Goal: Transaction & Acquisition: Purchase product/service

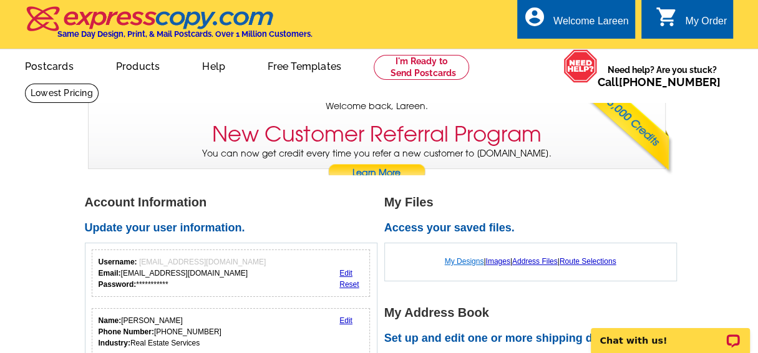
click at [455, 261] on link "My Designs" at bounding box center [464, 261] width 39 height 9
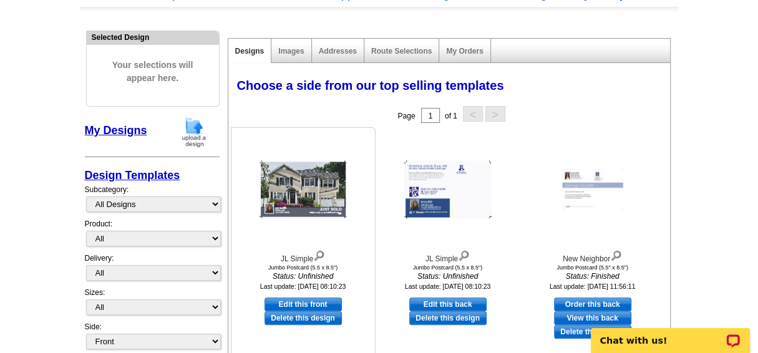
scroll to position [114, 0]
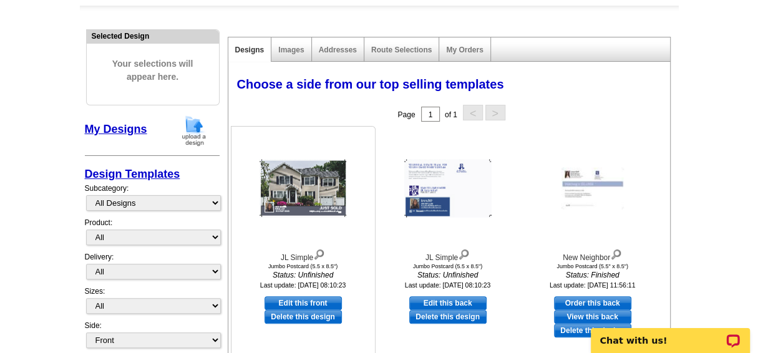
click at [304, 300] on link "Edit this front" at bounding box center [303, 303] width 77 height 14
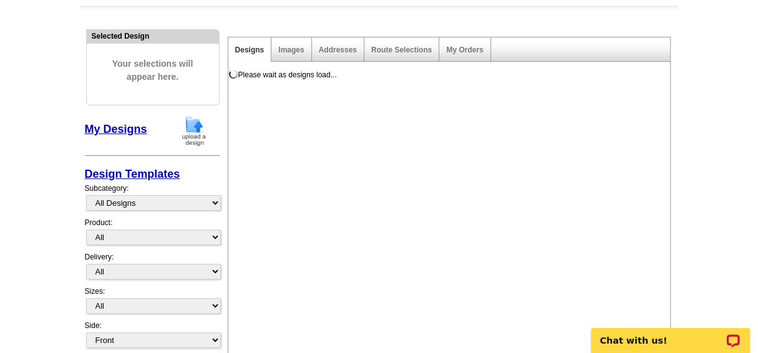
select select "2"
select select "back"
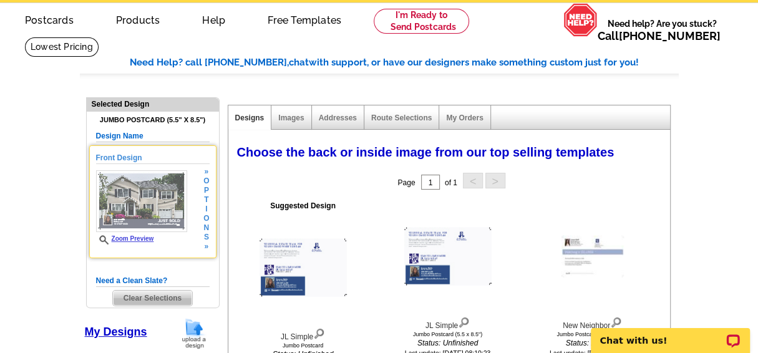
scroll to position [45, 0]
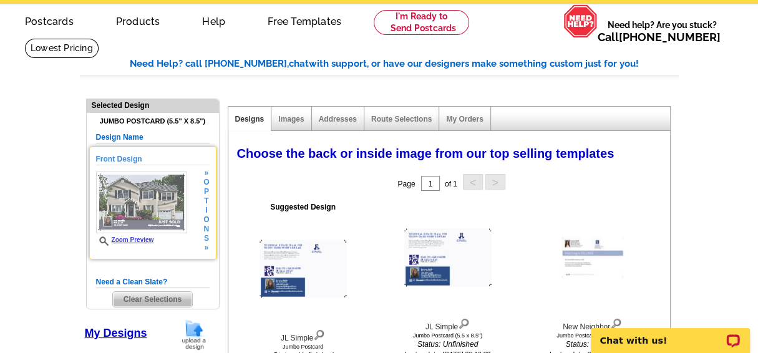
click at [140, 195] on img at bounding box center [141, 203] width 91 height 62
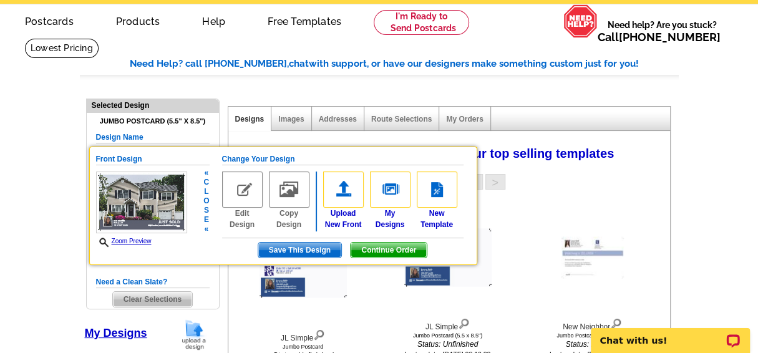
click at [391, 246] on span "Continue Order" at bounding box center [389, 250] width 76 height 15
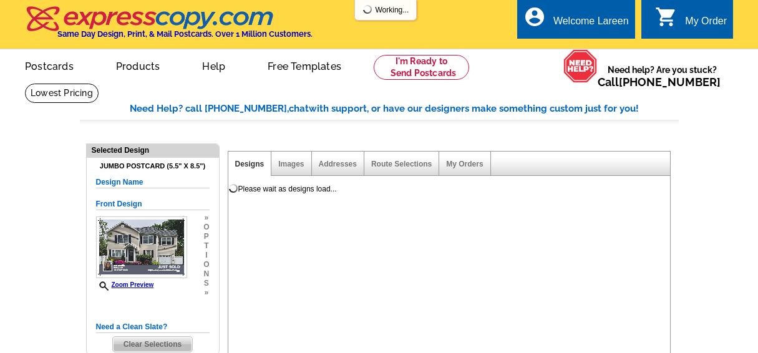
select select "1"
select select "2"
select select "back"
select select "785"
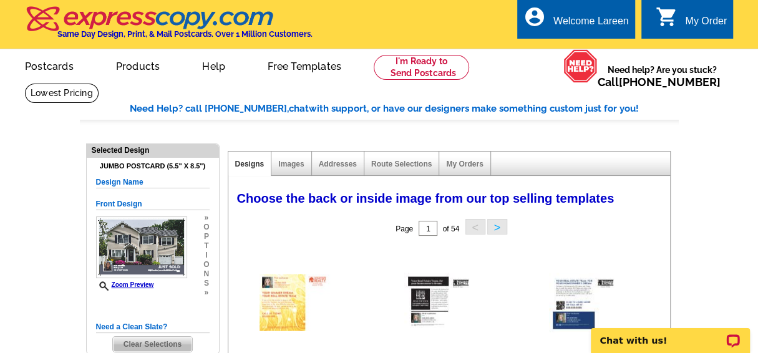
click at [697, 21] on div "My Order" at bounding box center [706, 24] width 42 height 17
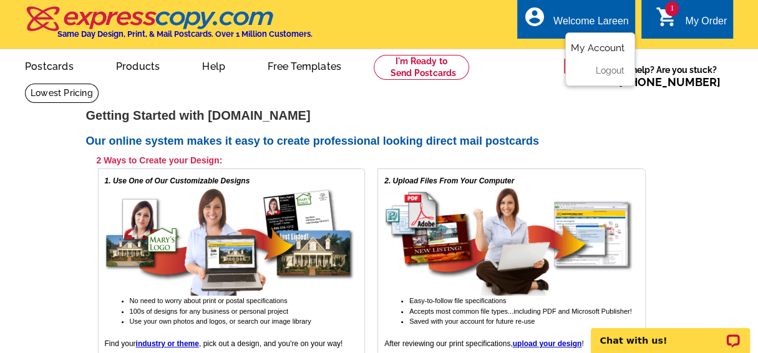
click at [599, 49] on link "My Account" at bounding box center [598, 47] width 54 height 11
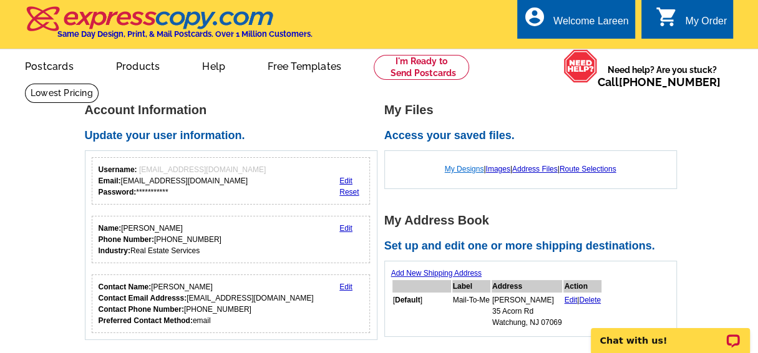
click at [461, 168] on link "My Designs" at bounding box center [464, 169] width 39 height 9
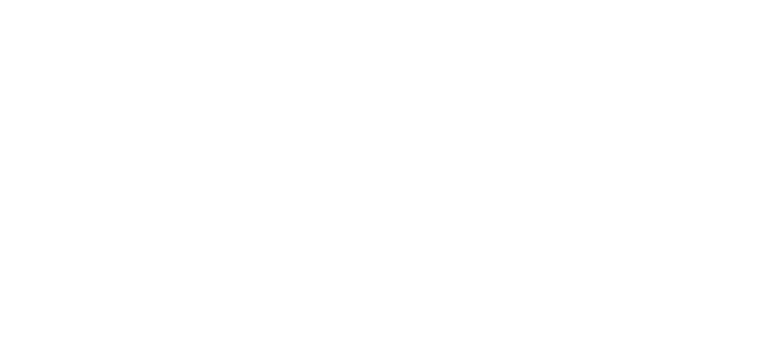
select select "1"
select select "2"
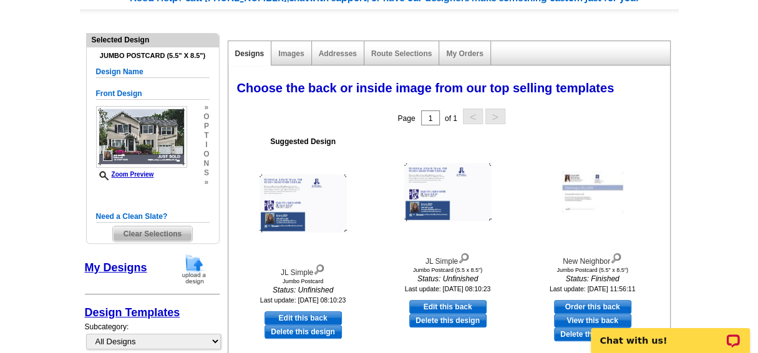
scroll to position [129, 0]
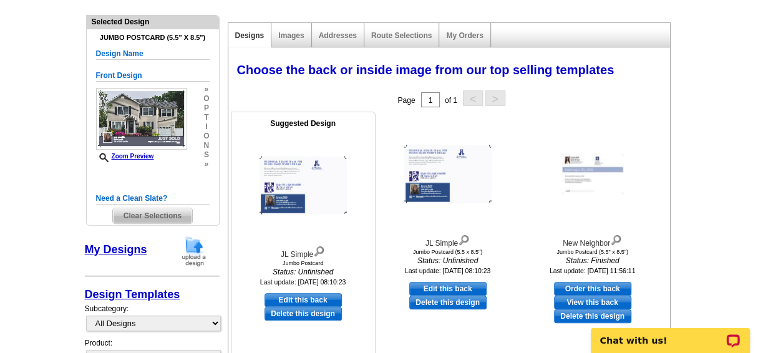
click at [304, 297] on link "Edit this back" at bounding box center [303, 300] width 77 height 14
select select "front"
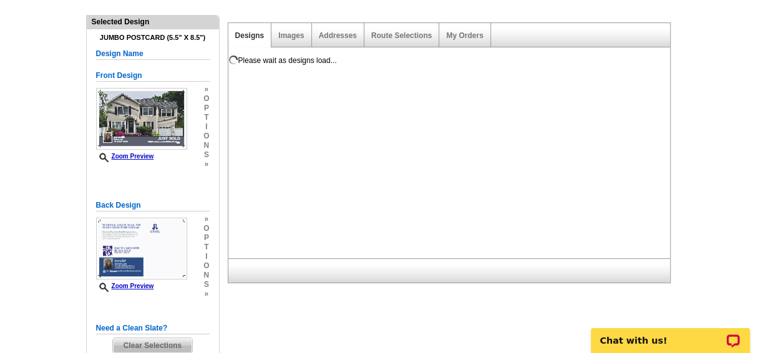
scroll to position [0, 0]
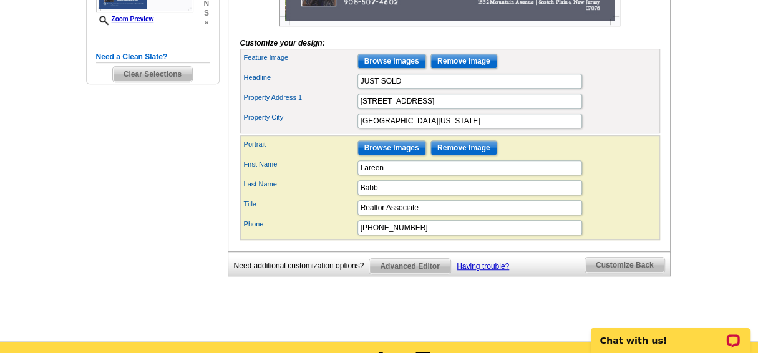
scroll to position [415, 0]
click at [624, 273] on span "Customize Back" at bounding box center [624, 265] width 79 height 15
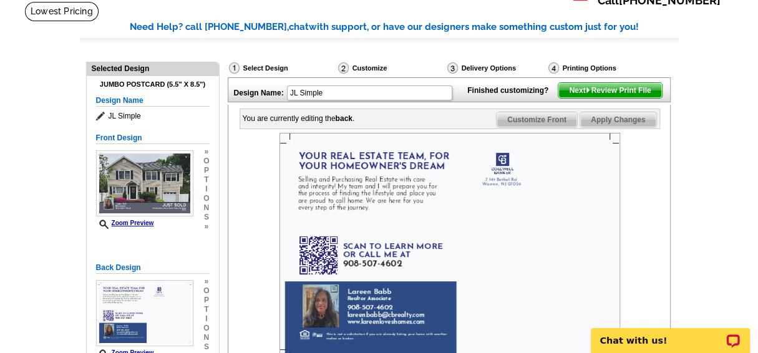
scroll to position [82, 0]
click at [598, 98] on span "Next Review Print File" at bounding box center [609, 90] width 103 height 15
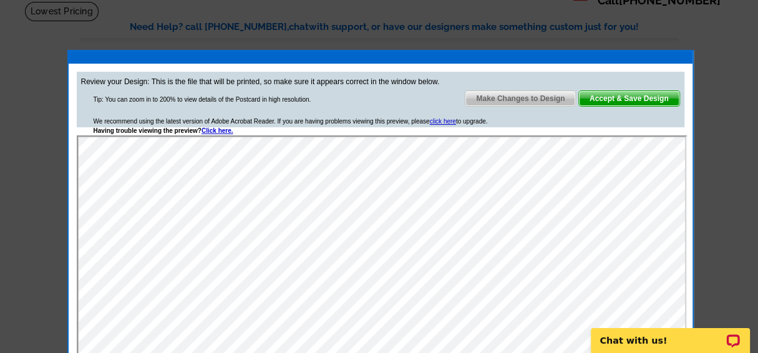
scroll to position [0, 0]
click at [618, 100] on span "Accept & Save Design" at bounding box center [629, 98] width 100 height 15
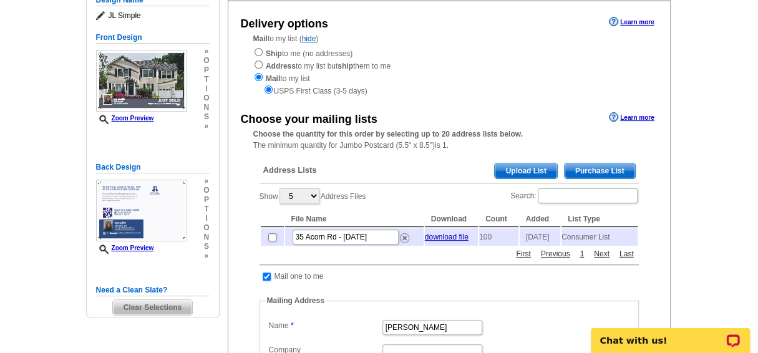
scroll to position [187, 0]
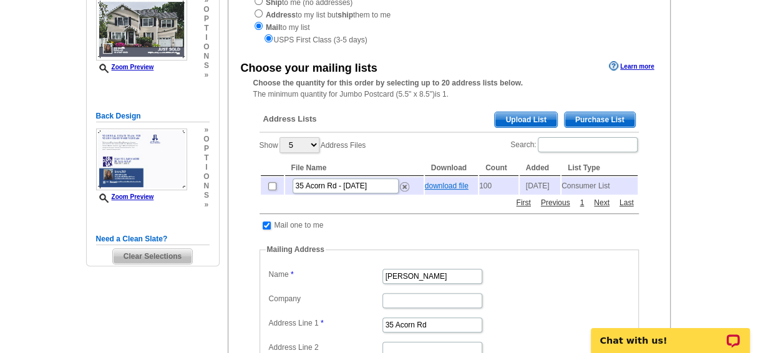
click at [441, 186] on link "download file" at bounding box center [447, 186] width 44 height 9
click at [727, 151] on main "Need Help? call [PHONE_NUMBER], chat with support, or have our designers make s…" at bounding box center [379, 266] width 758 height 740
click at [523, 119] on span "Upload List" at bounding box center [526, 119] width 62 height 15
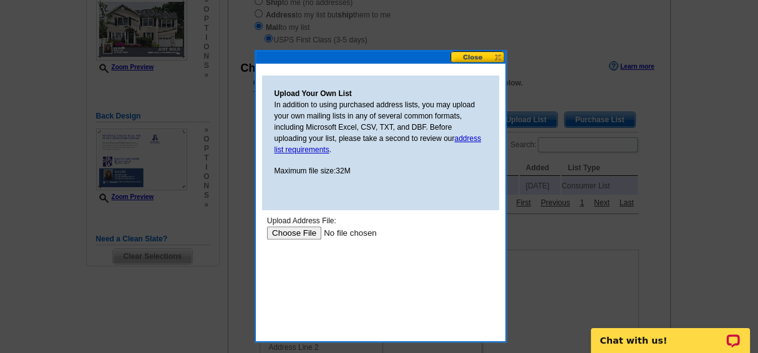
scroll to position [0, 0]
click at [289, 233] on input "file" at bounding box center [345, 232] width 158 height 13
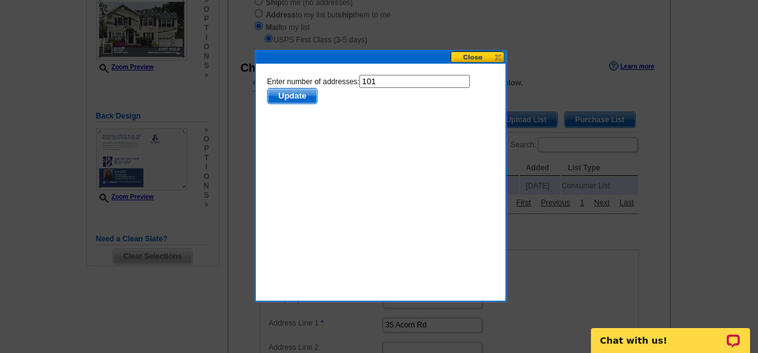
click at [288, 98] on span "Update" at bounding box center [291, 96] width 49 height 15
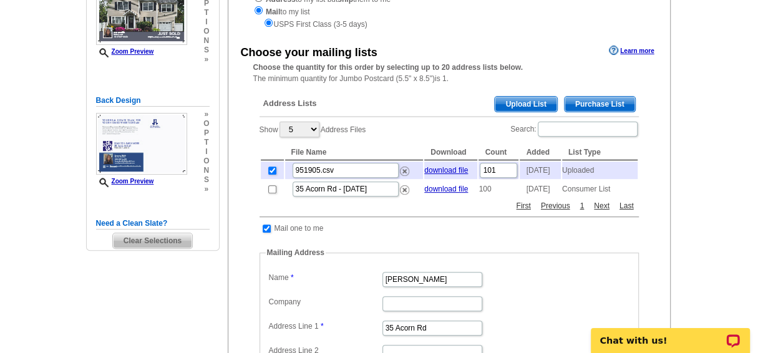
click at [596, 101] on span "Purchase List" at bounding box center [600, 104] width 70 height 15
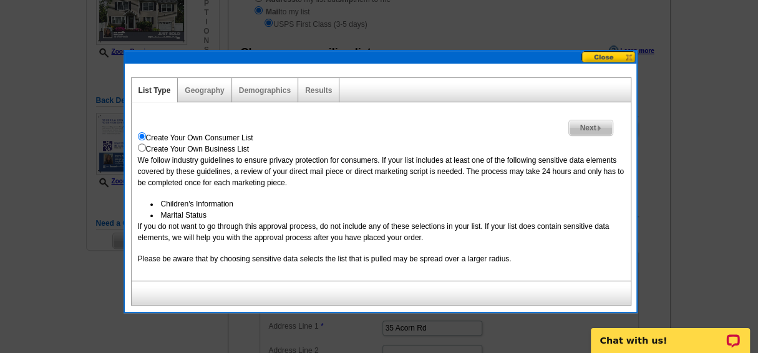
click at [140, 148] on input "radio" at bounding box center [142, 147] width 8 height 8
radio input "true"
click at [140, 148] on input "radio" at bounding box center [142, 147] width 8 height 8
click at [195, 90] on link "Geography" at bounding box center [204, 90] width 39 height 9
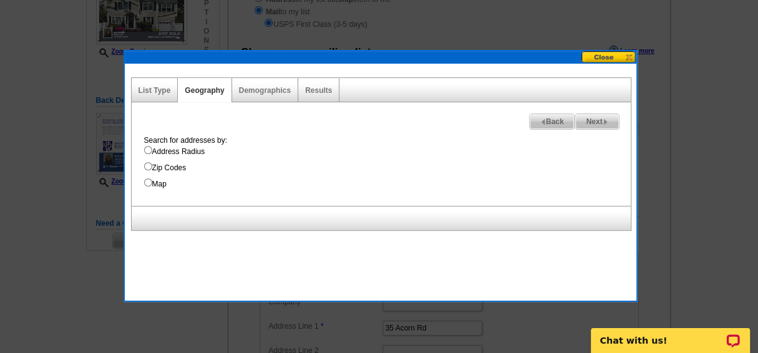
click at [146, 165] on input "Zip Codes" at bounding box center [148, 166] width 8 height 8
radio input "true"
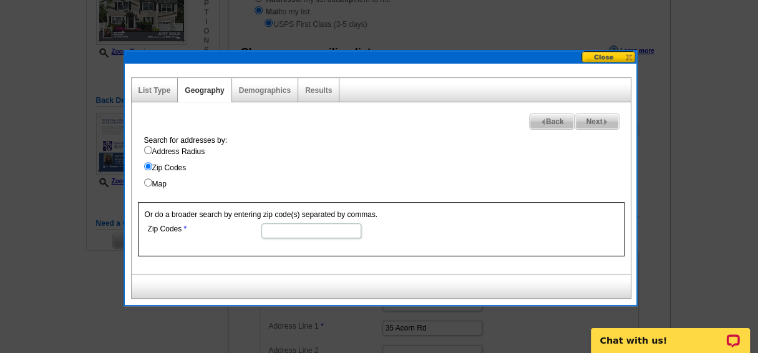
click at [266, 231] on input "Zip Codes" at bounding box center [311, 230] width 100 height 15
type input "07069,07076,07060"
click at [592, 122] on span "Next" at bounding box center [596, 121] width 43 height 15
select select
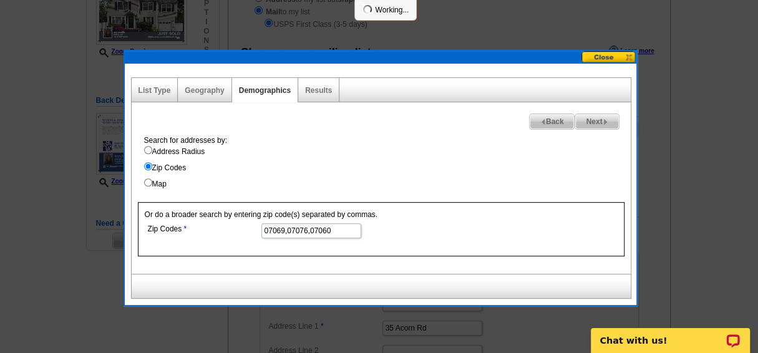
select select
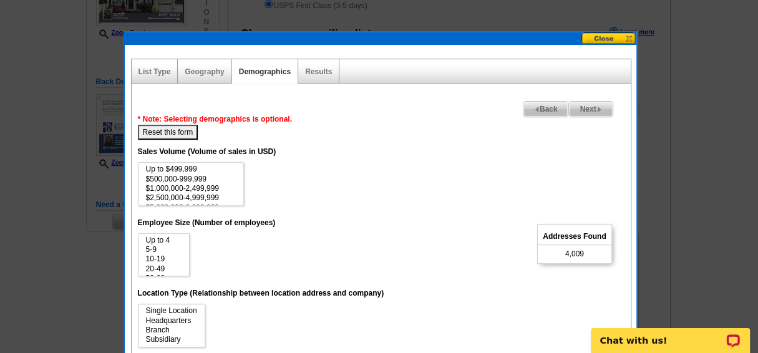
scroll to position [220, 0]
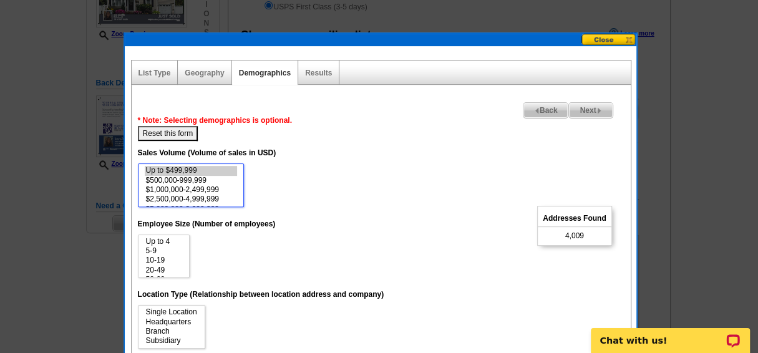
click at [190, 168] on option "Up to $499,999" at bounding box center [191, 170] width 92 height 9
select select "500000-999999"
click at [198, 178] on option "$500,000-999,999" at bounding box center [191, 180] width 92 height 9
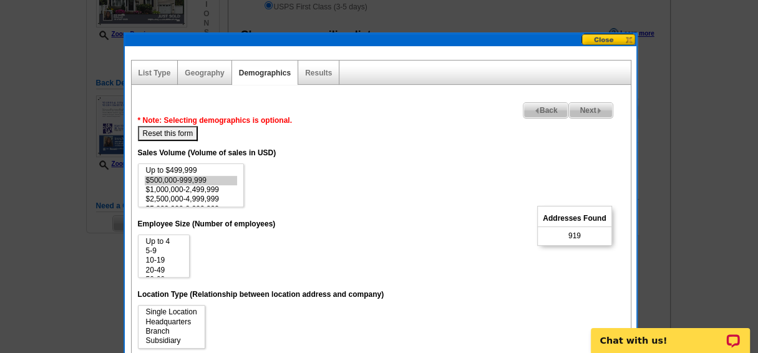
click at [198, 77] on div "Geography" at bounding box center [205, 73] width 54 height 24
click at [205, 71] on link "Geography" at bounding box center [204, 73] width 39 height 9
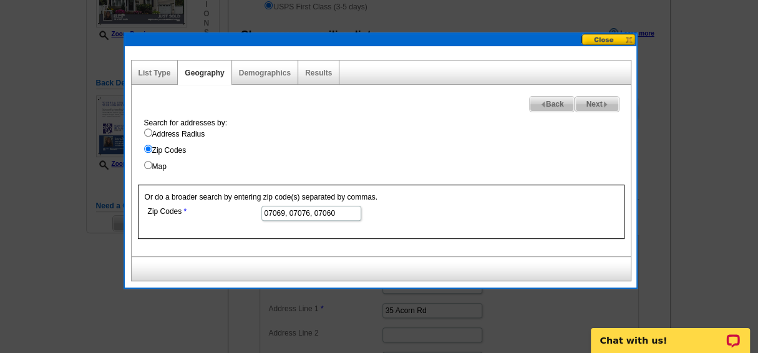
click at [147, 130] on input "Address Radius" at bounding box center [148, 133] width 8 height 8
radio input "true"
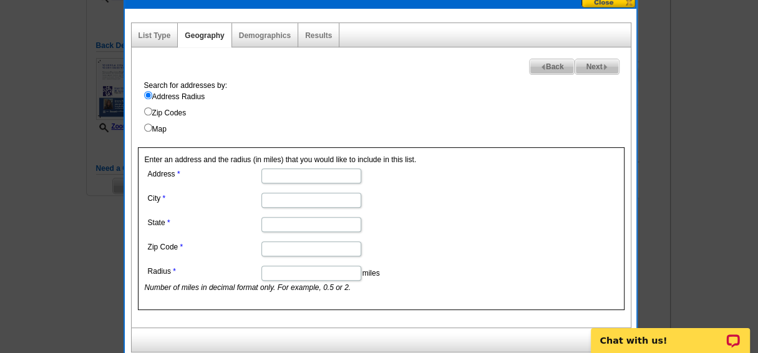
scroll to position [257, 0]
click at [264, 176] on input "Address" at bounding box center [311, 176] width 100 height 15
type input "1832 Mountain Avenue"
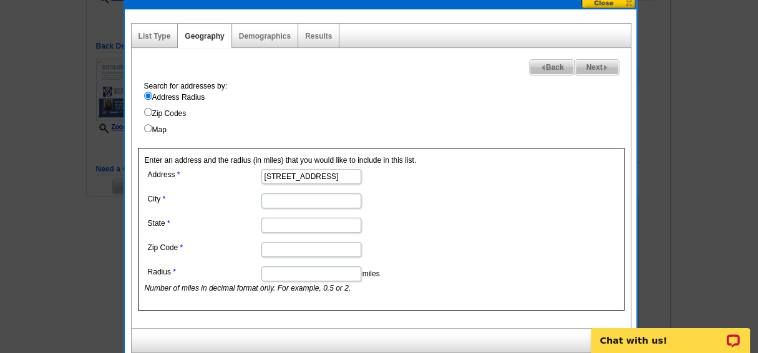
type input "Scotch Plains"
type input "NJ"
type input "07076"
click at [289, 273] on input "Radius" at bounding box center [311, 273] width 100 height 15
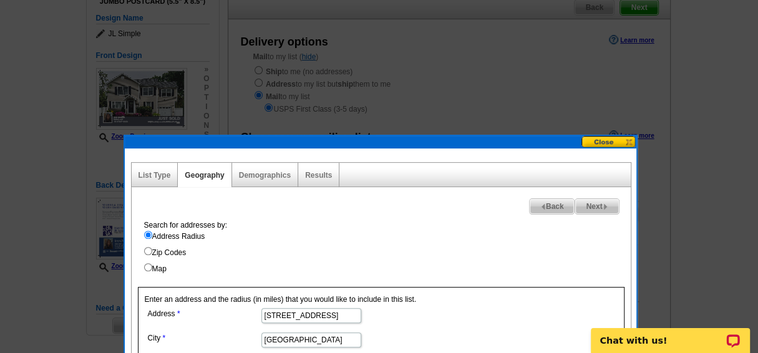
scroll to position [119, 0]
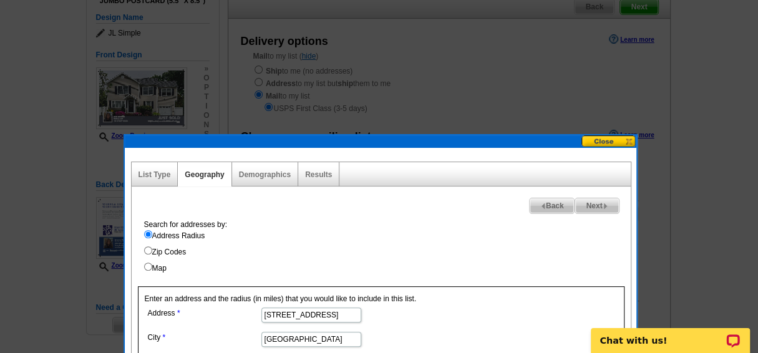
type input "1.5"
click at [596, 205] on span "Next" at bounding box center [596, 205] width 43 height 15
select select
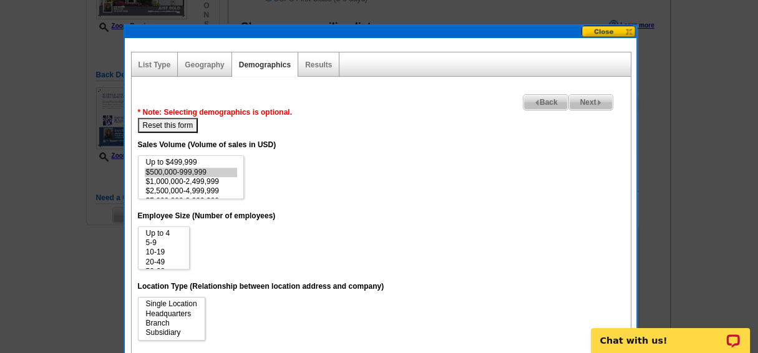
scroll to position [229, 0]
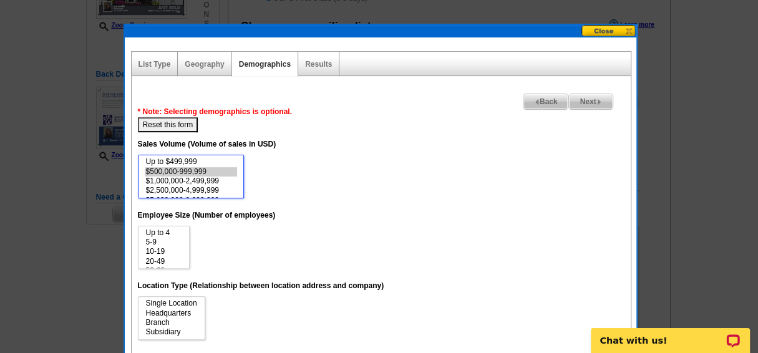
click at [215, 155] on select "Up to $499,999 $500,000-999,999 $1,000,000-2,499,999 $2,500,000-4,999,999 $5,00…" at bounding box center [191, 177] width 106 height 44
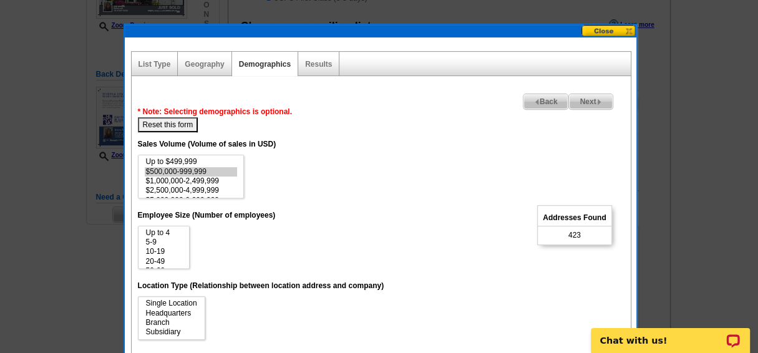
click at [265, 163] on dd "Up to $499,999 $500,000-999,999 $1,000,000-2,499,999 $2,500,000-4,999,999 $5,00…" at bounding box center [381, 177] width 487 height 44
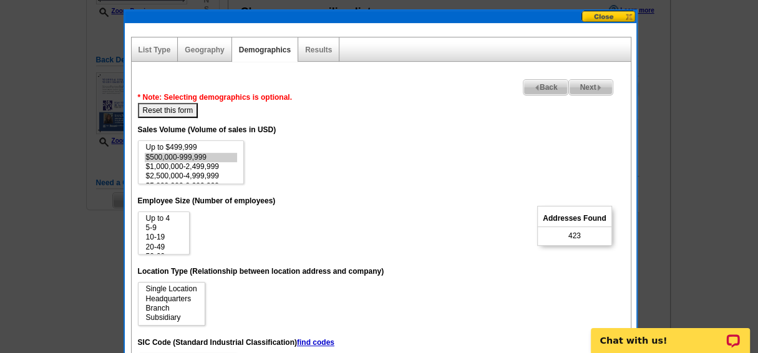
scroll to position [243, 0]
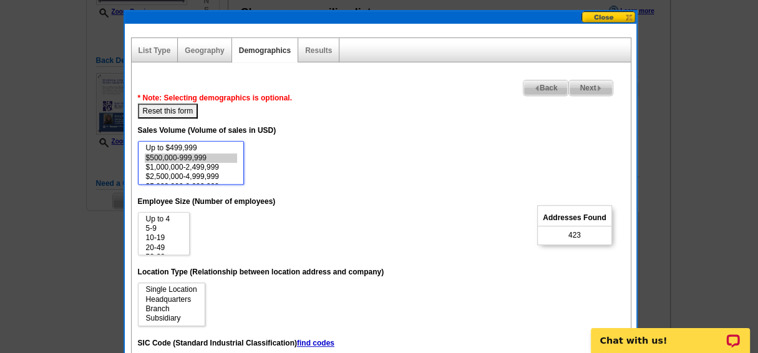
select select "1000000-2499999"
click at [200, 167] on option "$1,000,000-2,499,999" at bounding box center [191, 167] width 92 height 9
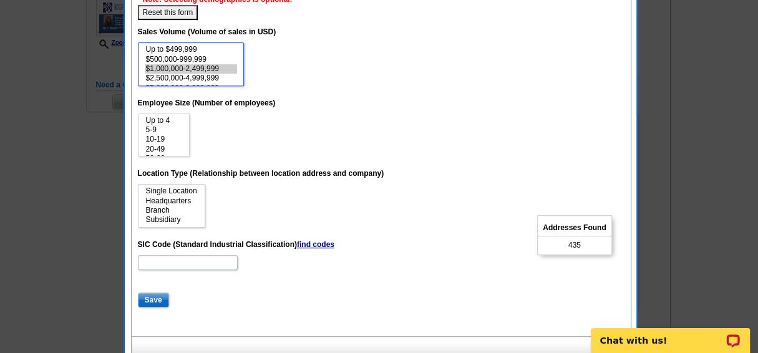
scroll to position [354, 0]
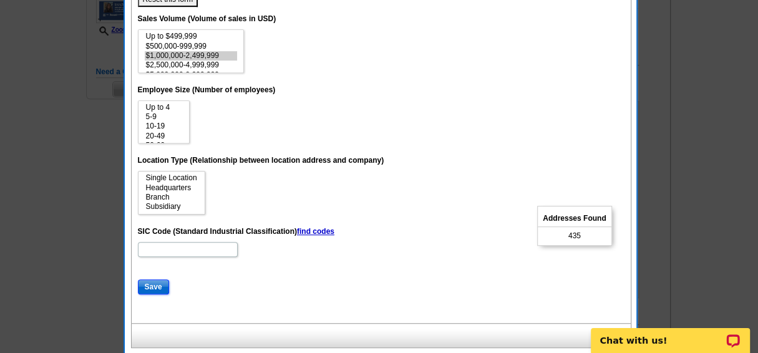
click at [151, 283] on input "Save" at bounding box center [153, 286] width 31 height 15
select select
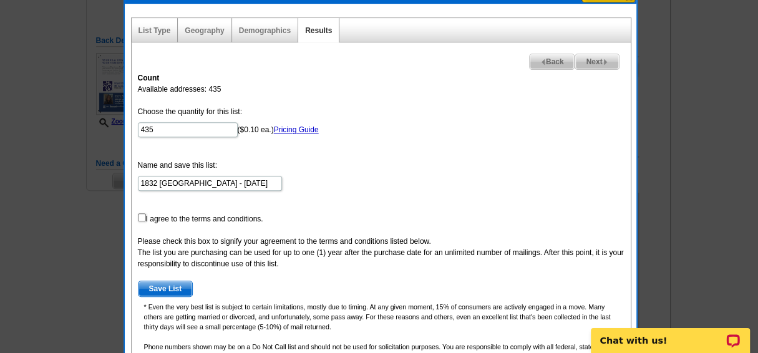
scroll to position [264, 0]
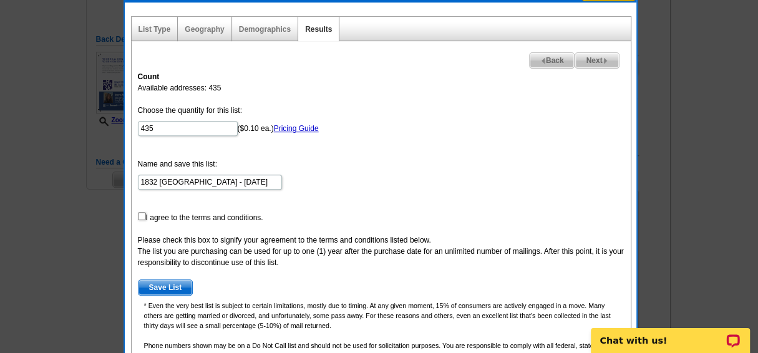
click at [593, 57] on span "Next" at bounding box center [596, 60] width 43 height 15
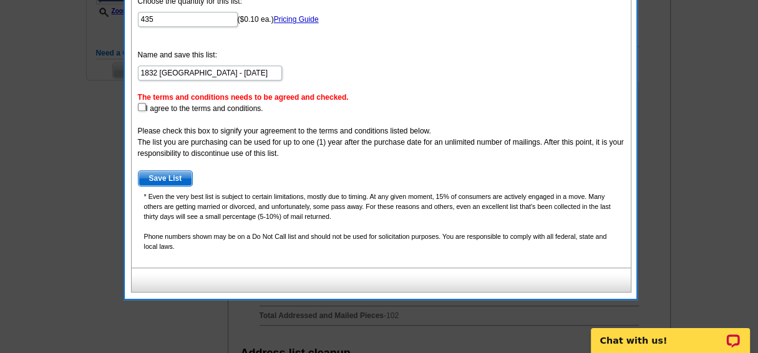
scroll to position [374, 0]
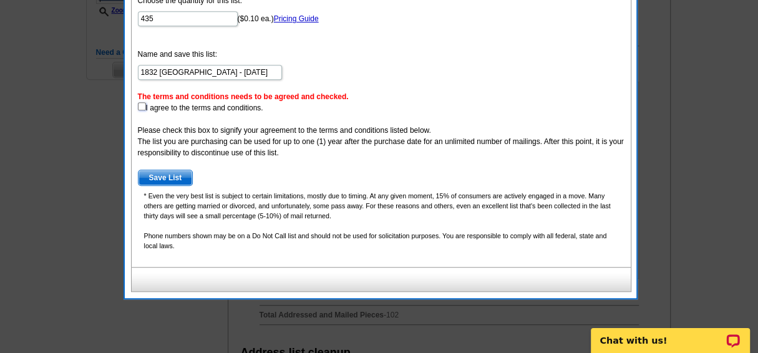
click at [140, 104] on input "checkbox" at bounding box center [142, 106] width 8 height 8
checkbox input "true"
click at [160, 176] on span "Save List" at bounding box center [165, 177] width 54 height 15
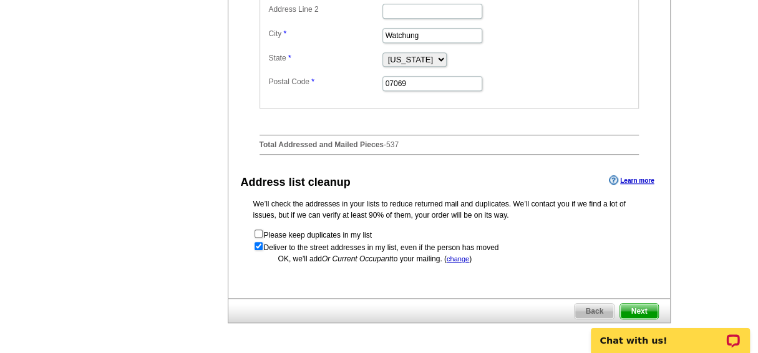
scroll to position [575, 0]
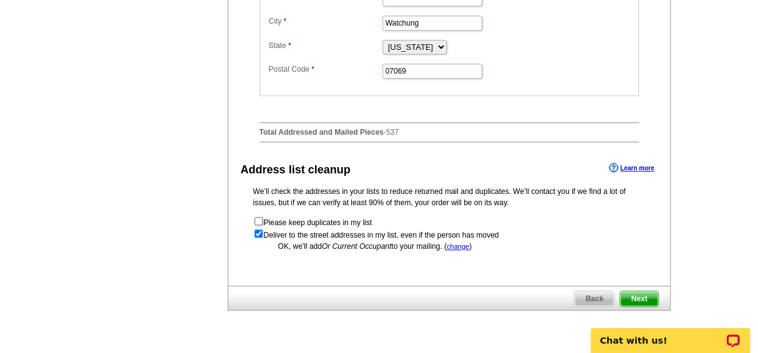
click at [257, 225] on input "checkbox" at bounding box center [259, 221] width 8 height 8
checkbox input "true"
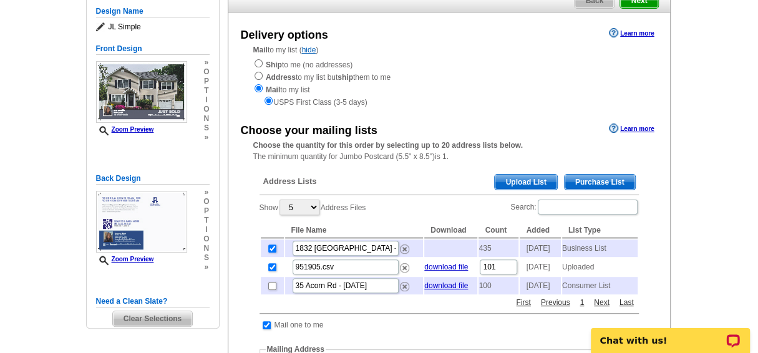
scroll to position [125, 0]
click at [270, 271] on input "checkbox" at bounding box center [272, 267] width 8 height 8
checkbox input "false"
click at [401, 291] on img at bounding box center [404, 286] width 9 height 9
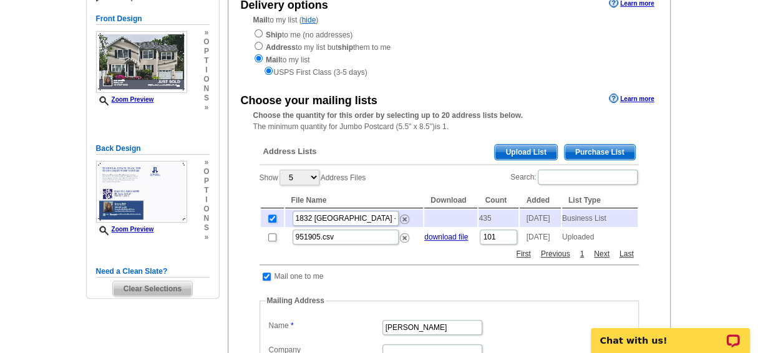
scroll to position [154, 0]
click at [596, 151] on span "Purchase List" at bounding box center [600, 152] width 70 height 15
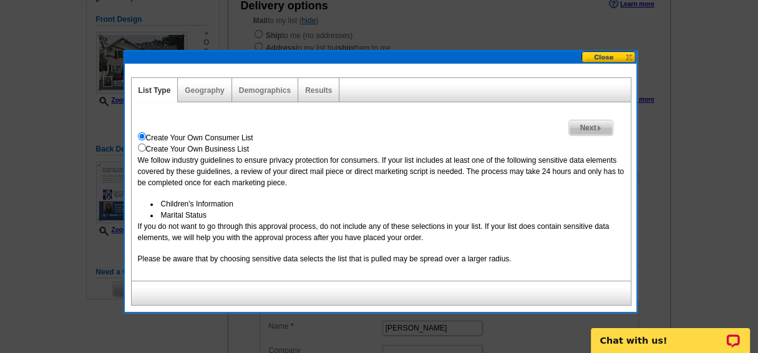
click at [589, 127] on span "Next" at bounding box center [590, 127] width 43 height 15
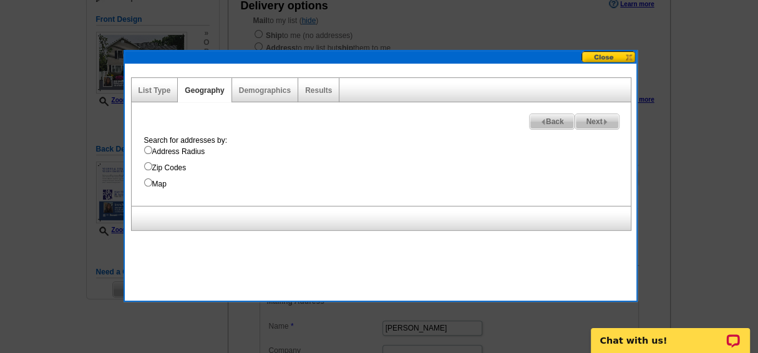
click at [146, 150] on input "Address Radius" at bounding box center [148, 150] width 8 height 8
radio input "true"
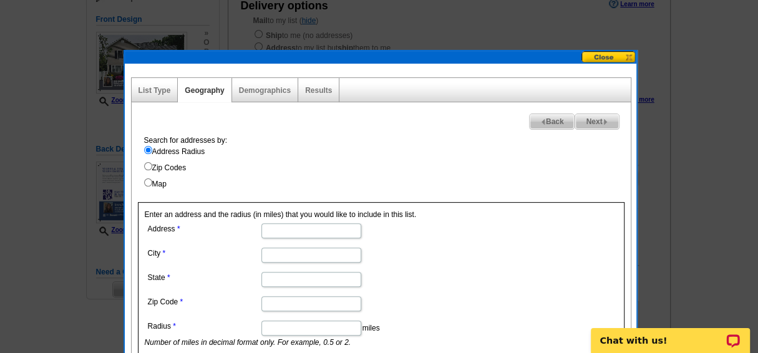
click at [279, 233] on input "Address" at bounding box center [311, 230] width 100 height 15
type input "35 Acorn Road"
type input "Watchung"
type input "New Jersey"
type input "07069"
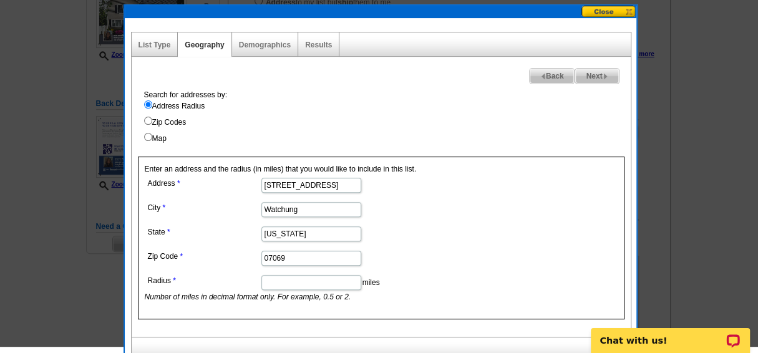
scroll to position [204, 0]
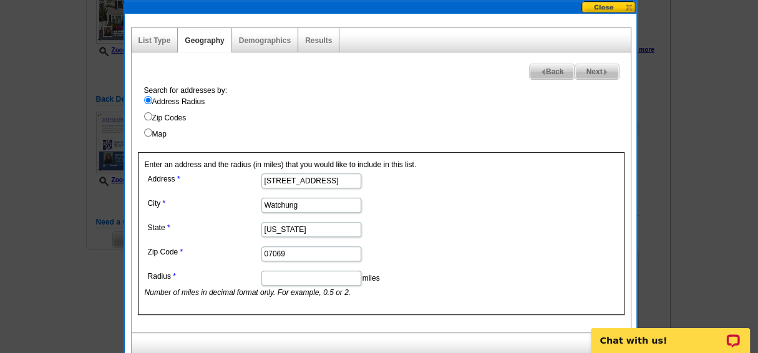
click at [292, 276] on input "Radius" at bounding box center [311, 278] width 100 height 15
type input "1.5"
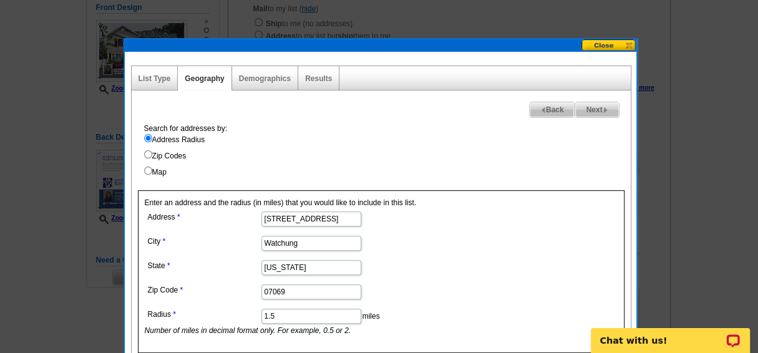
scroll to position [167, 0]
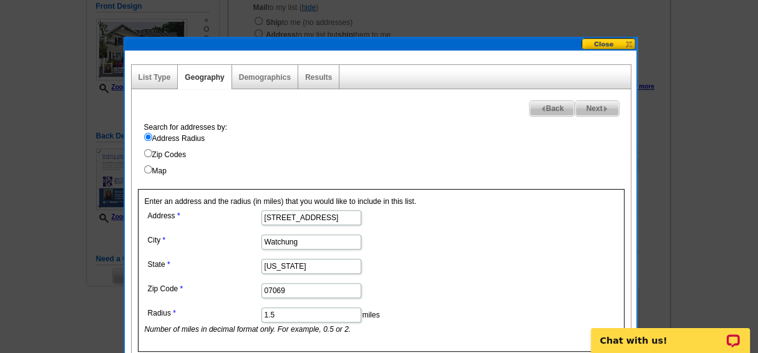
click at [592, 107] on span "Next" at bounding box center [596, 108] width 43 height 15
select select
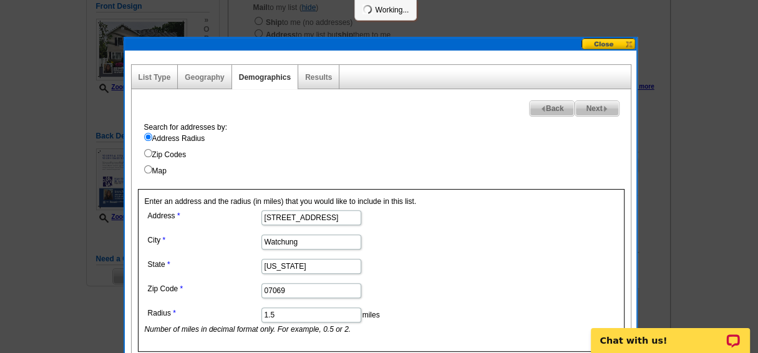
select select
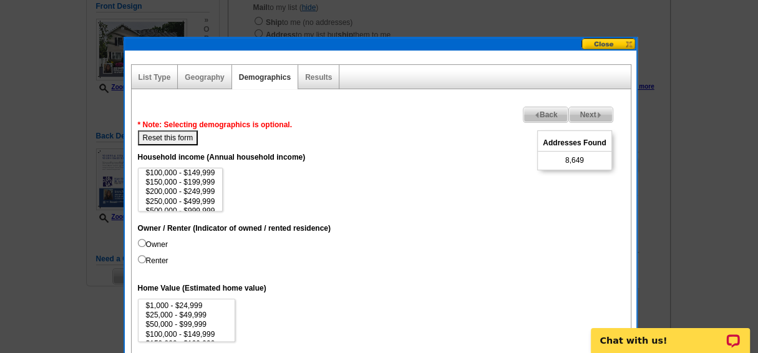
scroll to position [57, 0]
click at [168, 202] on option "$1,000,000+" at bounding box center [181, 204] width 72 height 9
select select "250000-499999"
click at [175, 186] on option "$250,000 - $499,999" at bounding box center [181, 188] width 72 height 9
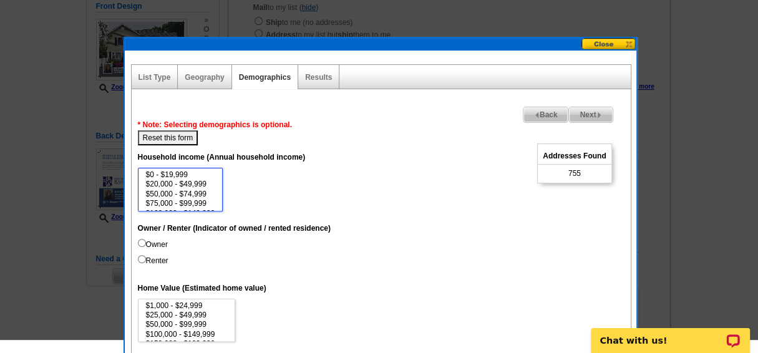
scroll to position [150, 0]
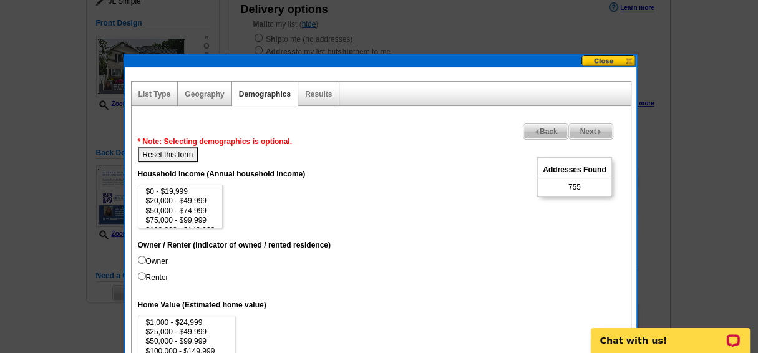
click at [243, 190] on dd "$0 - $19,999 $20,000 - $49,999 $50,000 - $74,999 $75,000 - $99,999 $100,000 - $…" at bounding box center [381, 207] width 487 height 44
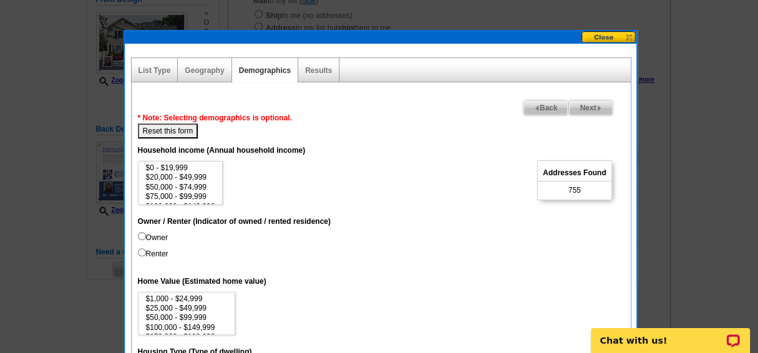
scroll to position [178, 0]
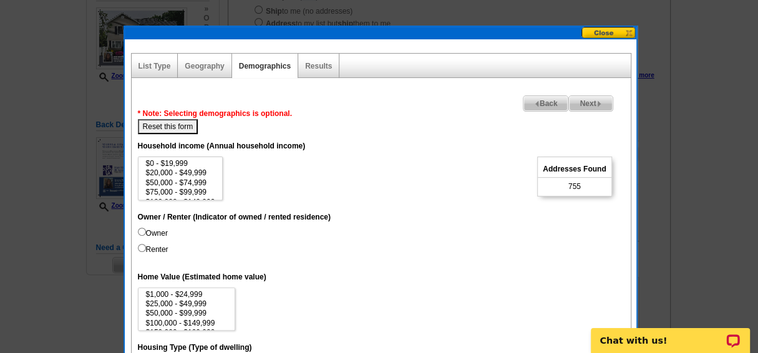
drag, startPoint x: 247, startPoint y: 190, endPoint x: 190, endPoint y: 236, distance: 73.7
click at [190, 236] on dd "Owner Renter" at bounding box center [381, 244] width 487 height 32
click at [138, 229] on input "Owner" at bounding box center [142, 232] width 8 height 8
radio input "true"
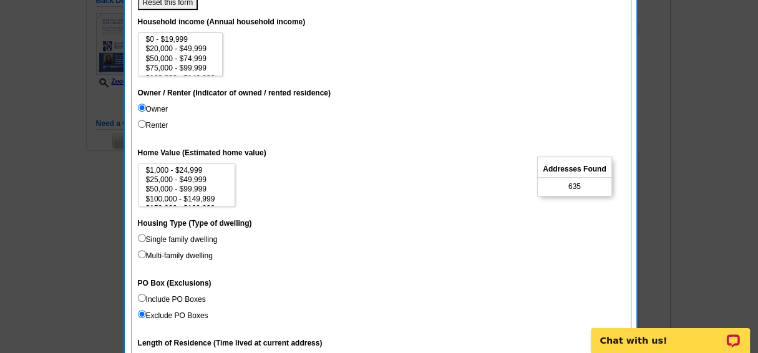
scroll to position [303, 0]
click at [140, 235] on input "Single family dwelling" at bounding box center [142, 238] width 8 height 8
radio input "true"
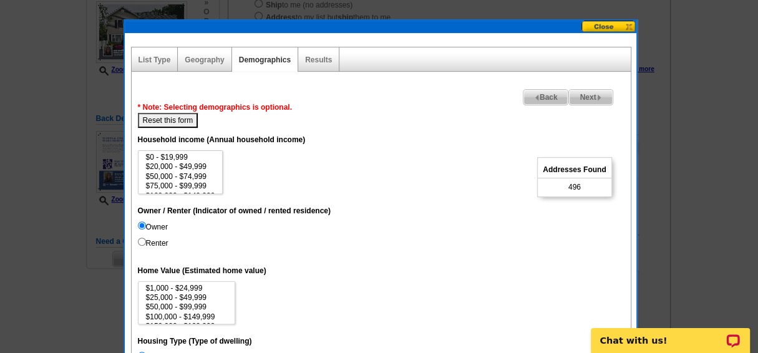
scroll to position [185, 0]
click at [257, 59] on link "Demographics" at bounding box center [265, 60] width 52 height 9
select select
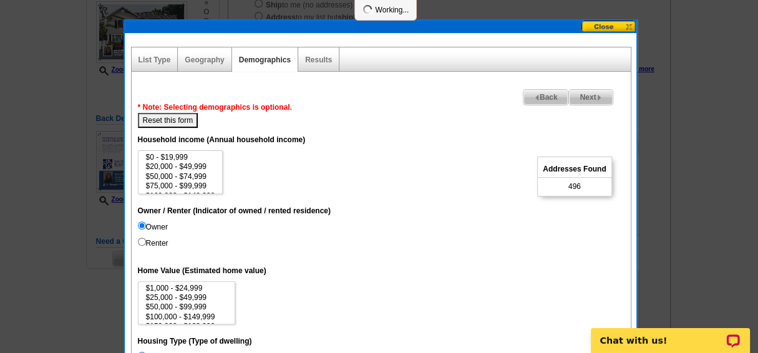
select select
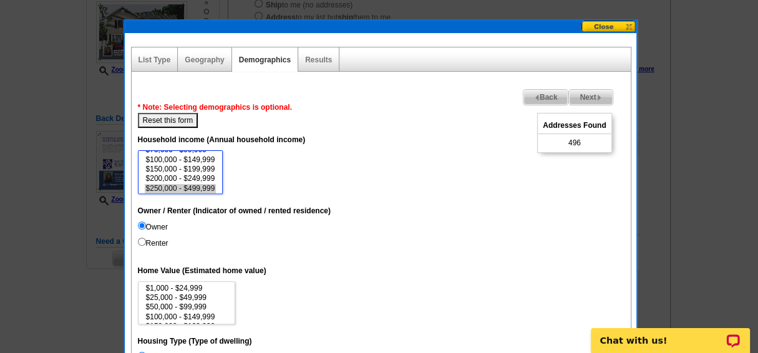
scroll to position [0, 0]
click at [277, 174] on dd "$0 - $19,999 $20,000 - $49,999 $50,000 - $74,999 $75,000 - $99,999 $100,000 - $…" at bounding box center [381, 172] width 487 height 44
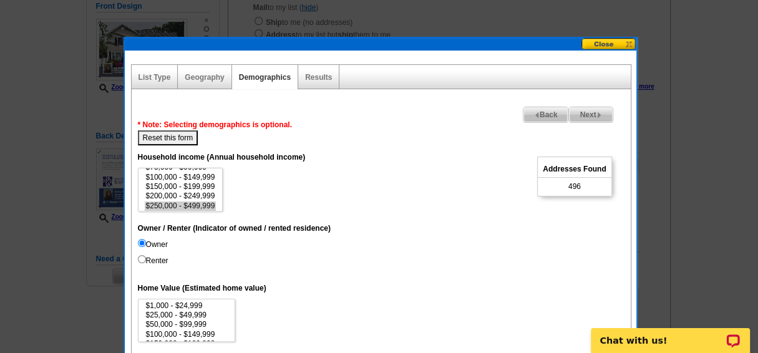
scroll to position [164, 0]
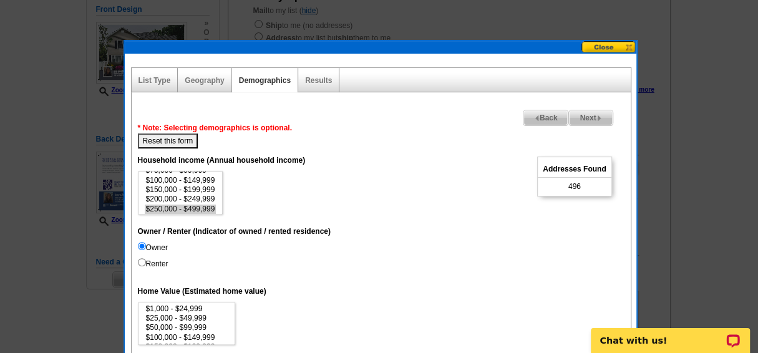
click at [352, 177] on dd "$0 - $19,999 $20,000 - $49,999 $50,000 - $74,999 $75,000 - $99,999 $100,000 - $…" at bounding box center [381, 193] width 487 height 44
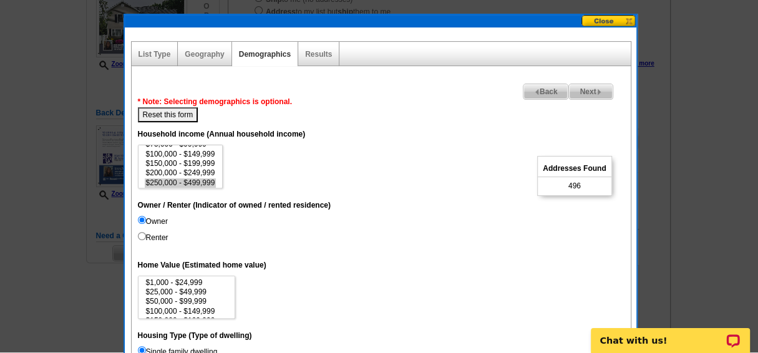
scroll to position [190, 0]
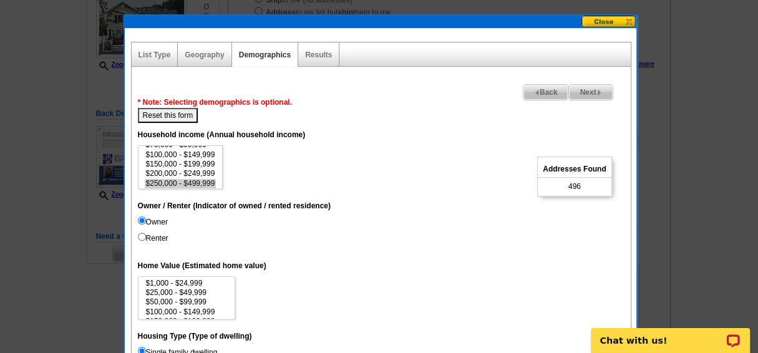
click at [168, 115] on button "Reset this form" at bounding box center [168, 115] width 61 height 15
select select
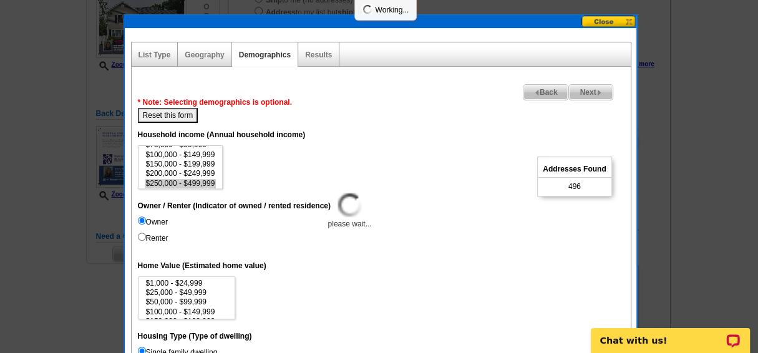
select select
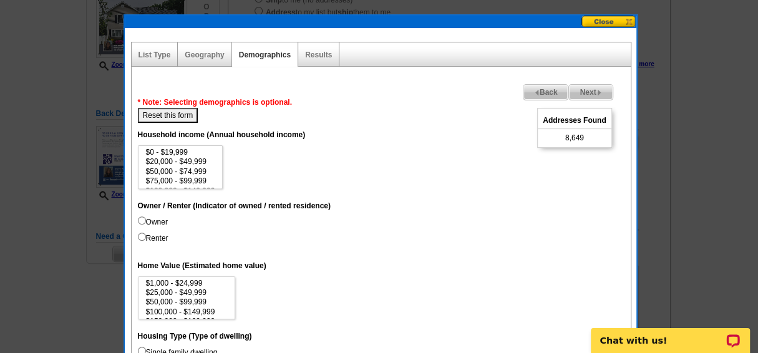
click at [140, 218] on input "Owner" at bounding box center [142, 220] width 8 height 8
radio input "true"
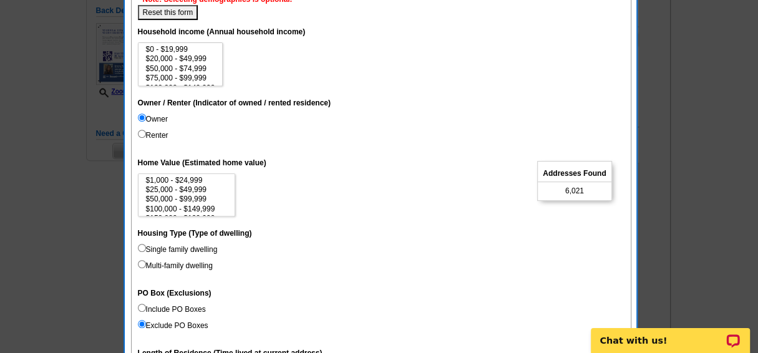
scroll to position [298, 0]
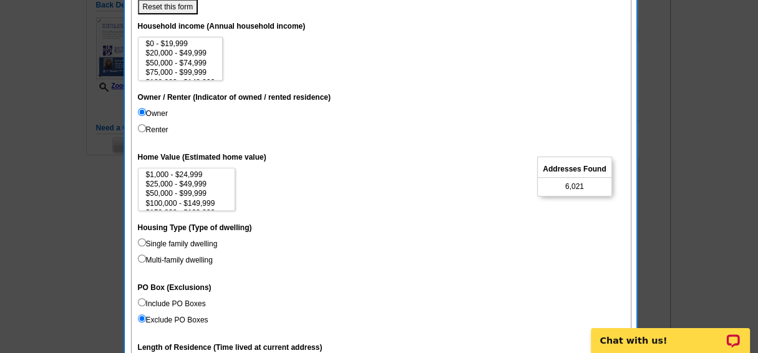
click at [140, 239] on input "Single family dwelling" at bounding box center [142, 242] width 8 height 8
radio input "true"
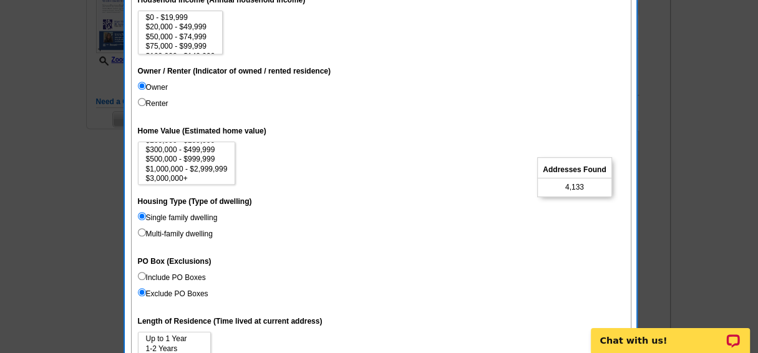
scroll to position [57, 0]
select select "1000000-2999999"
click at [184, 164] on option "$1,000,000 - $2,999,999" at bounding box center [187, 167] width 84 height 9
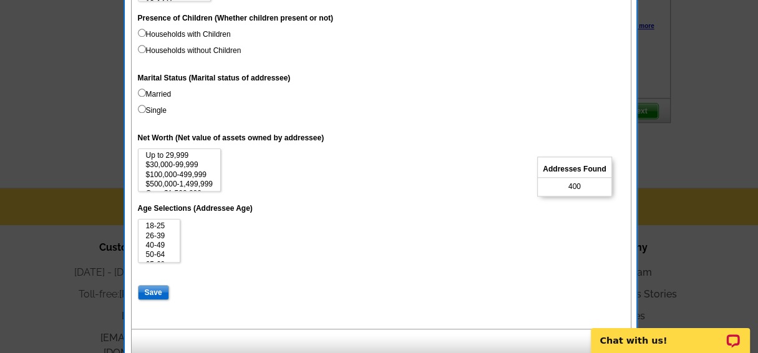
scroll to position [760, 0]
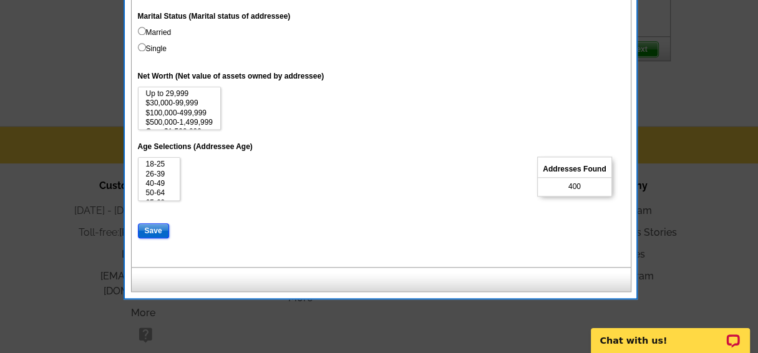
click at [150, 229] on input "Save" at bounding box center [153, 230] width 31 height 15
select select
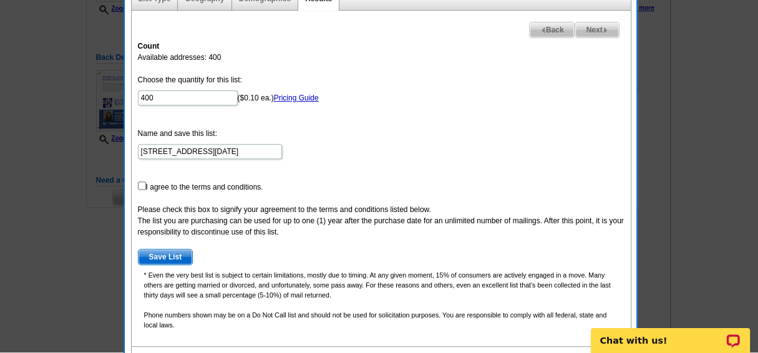
scroll to position [245, 0]
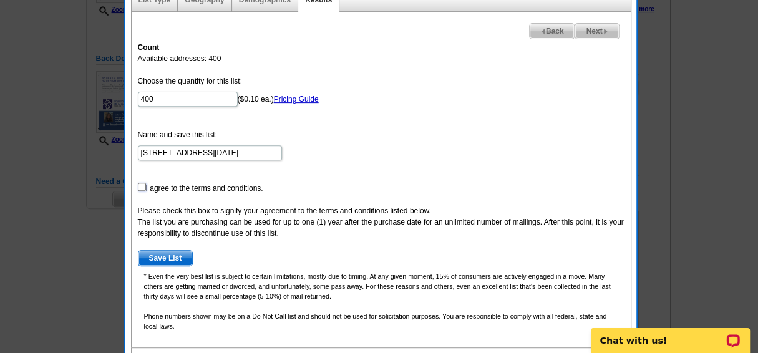
click at [140, 185] on input "checkbox" at bounding box center [142, 187] width 8 height 8
checkbox input "true"
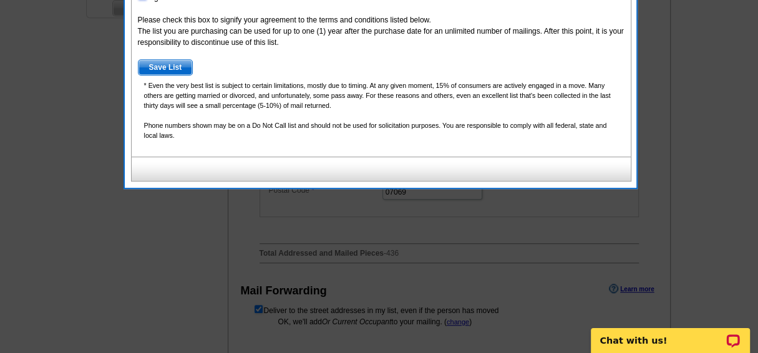
scroll to position [457, 0]
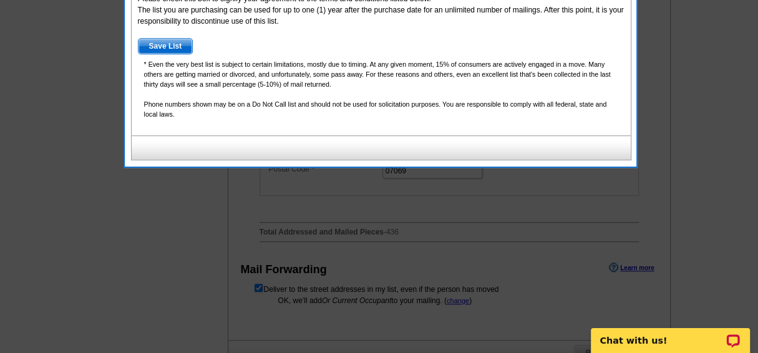
click at [160, 43] on span "Save List" at bounding box center [165, 46] width 54 height 15
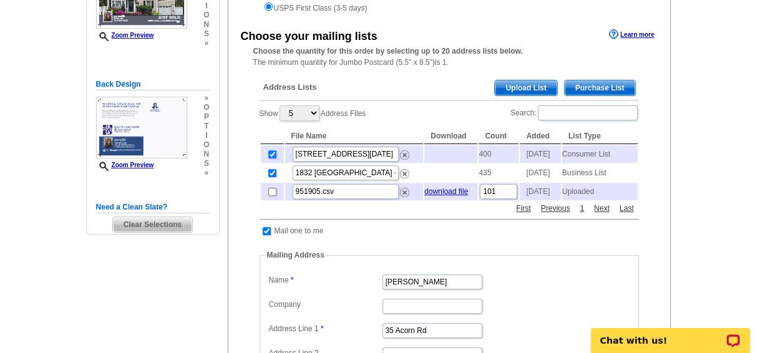
scroll to position [218, 0]
click at [404, 179] on img at bounding box center [404, 174] width 9 height 9
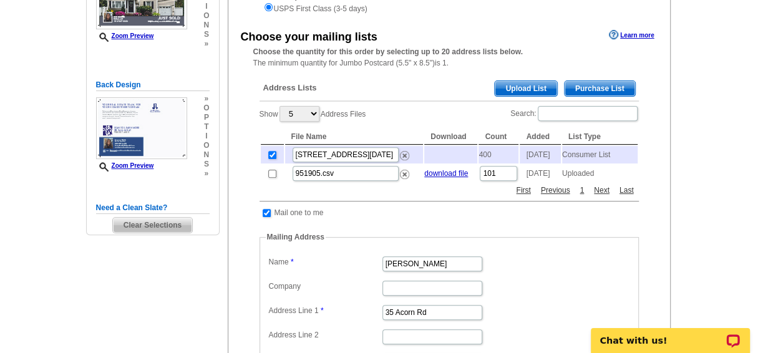
click at [587, 87] on span "Purchase List" at bounding box center [600, 88] width 70 height 15
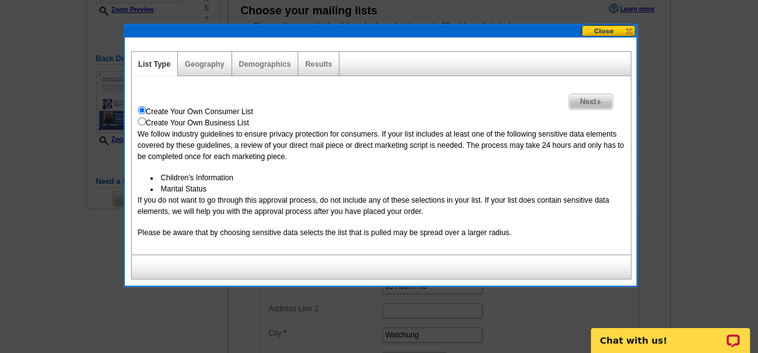
scroll to position [245, 0]
click at [585, 100] on span "Next" at bounding box center [590, 101] width 43 height 15
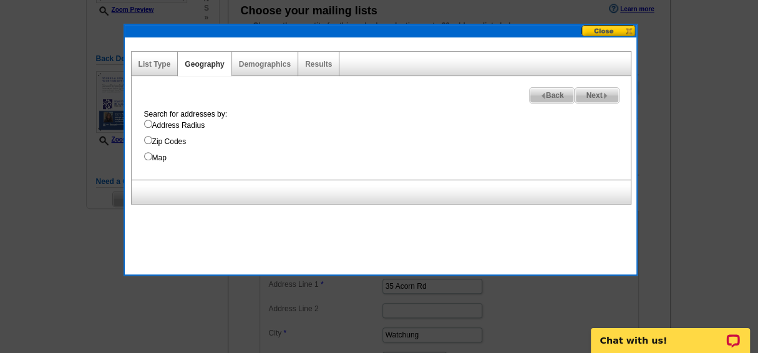
click at [146, 122] on input "Address Radius" at bounding box center [148, 124] width 8 height 8
radio input "true"
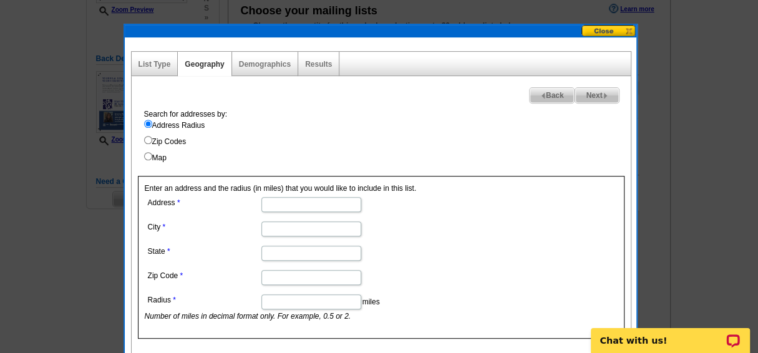
click at [269, 206] on input "Address" at bounding box center [311, 204] width 100 height 15
type input "1832 Mountain Avenue"
type input "Scotch Plains"
type input "NJ"
type input "07076"
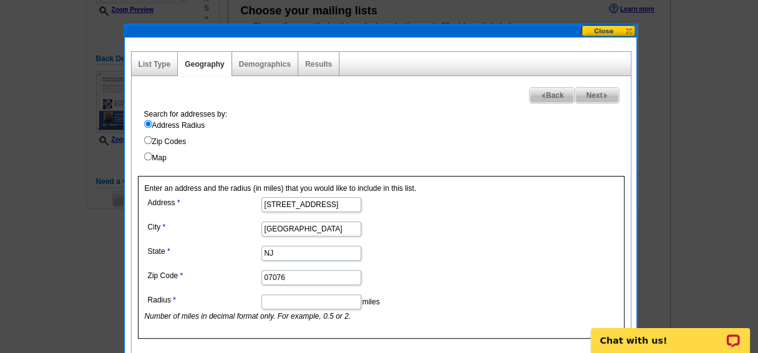
scroll to position [0, 0]
click at [297, 296] on input "Radius" at bounding box center [311, 301] width 100 height 15
type input "1.5"
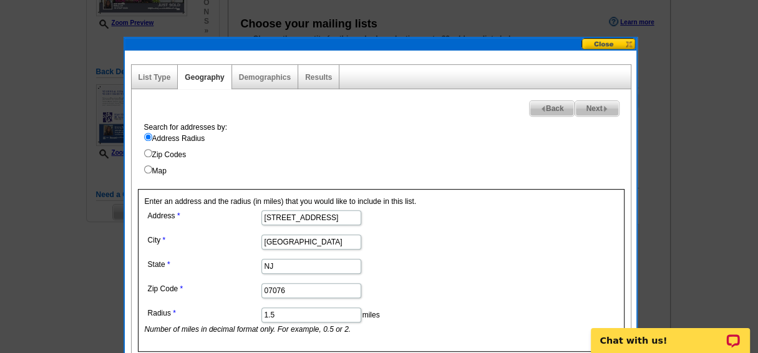
scroll to position [230, 0]
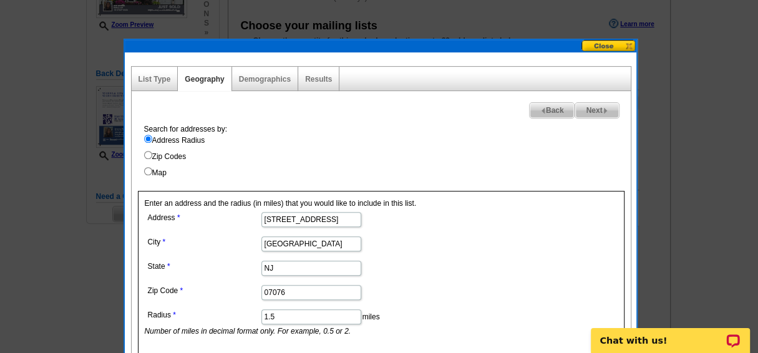
click at [589, 108] on span "Next" at bounding box center [596, 110] width 43 height 15
select select
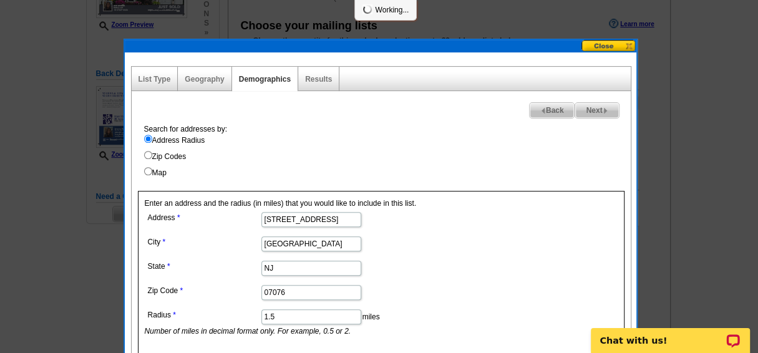
select select
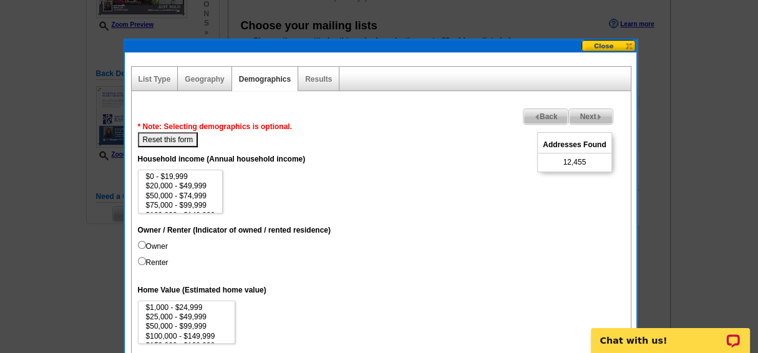
click at [140, 245] on input "Owner" at bounding box center [142, 245] width 8 height 8
radio input "true"
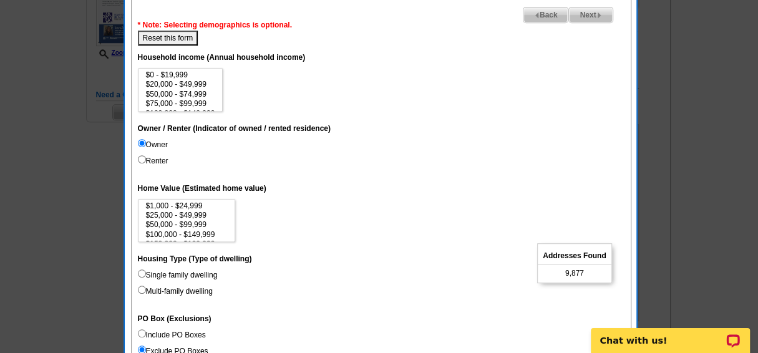
scroll to position [359, 0]
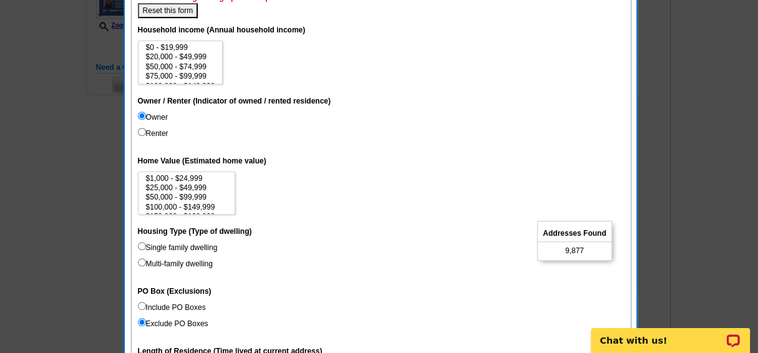
click at [140, 244] on input "Single family dwelling" at bounding box center [142, 246] width 8 height 8
radio input "true"
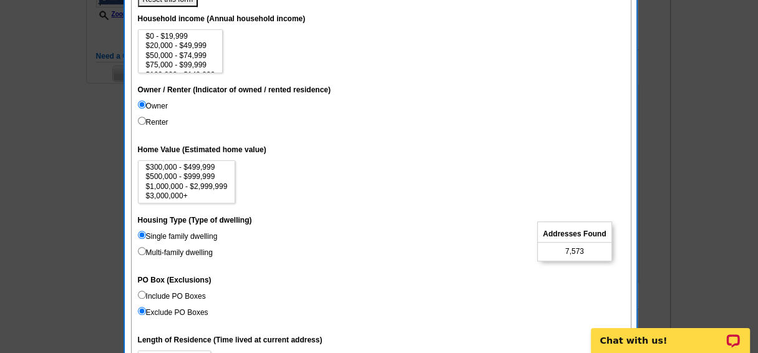
scroll to position [56, 0]
select select "1000000-2999999"
click at [201, 185] on option "$1,000,000 - $2,999,999" at bounding box center [187, 187] width 84 height 9
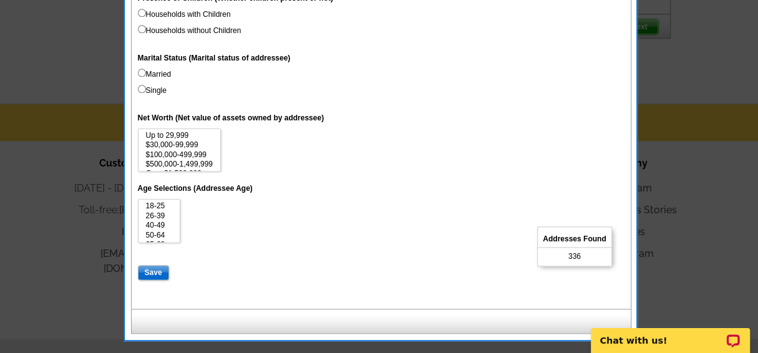
scroll to position [802, 0]
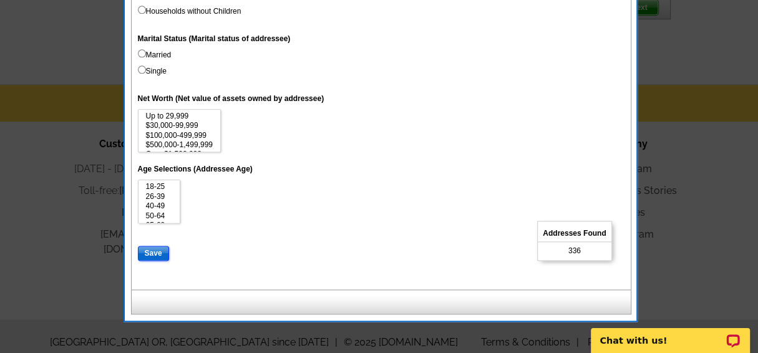
click at [152, 250] on input "Save" at bounding box center [153, 253] width 31 height 15
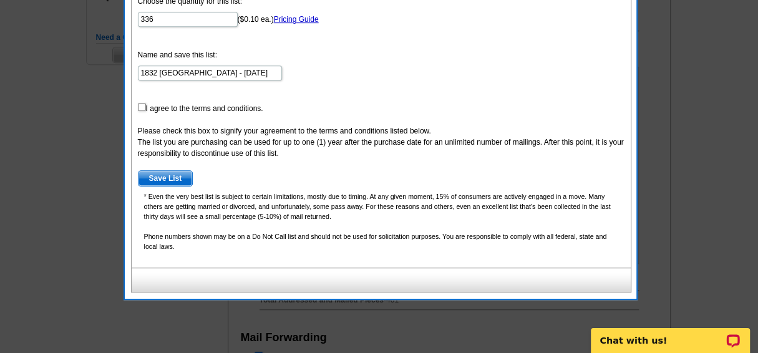
scroll to position [388, 0]
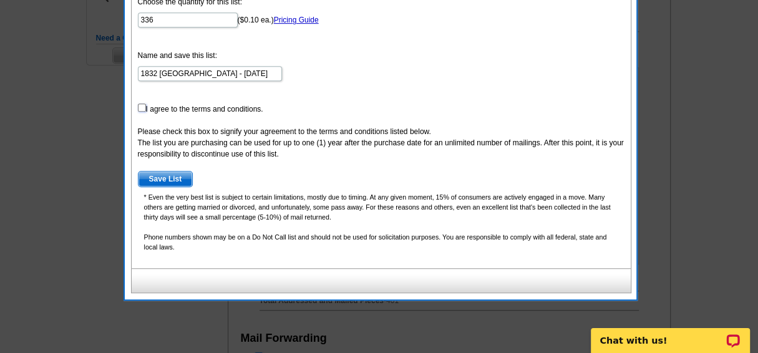
click at [141, 105] on input "checkbox" at bounding box center [142, 108] width 8 height 8
checkbox input "true"
click at [166, 177] on span "Save List" at bounding box center [165, 179] width 54 height 15
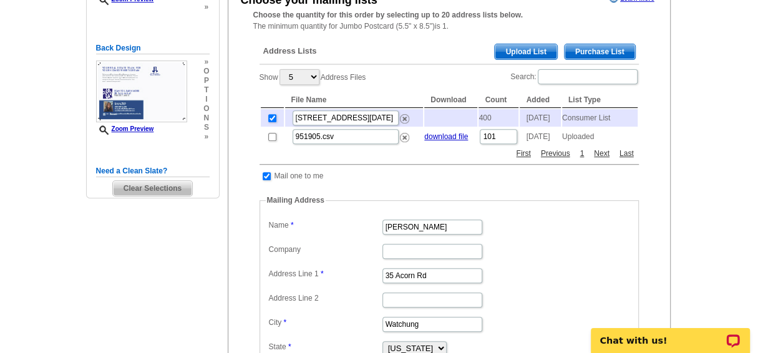
scroll to position [255, 0]
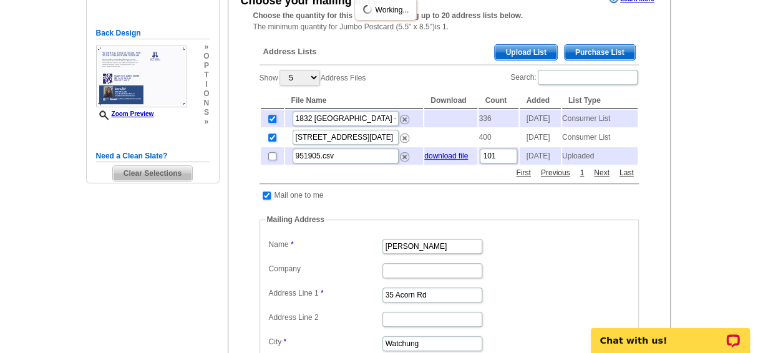
scroll to position [270, 0]
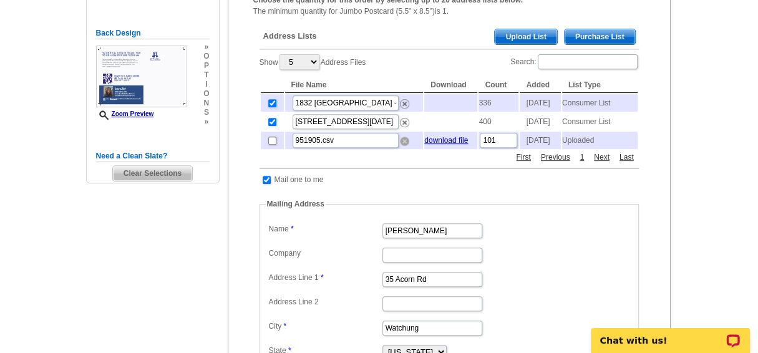
click at [402, 146] on img at bounding box center [404, 141] width 9 height 9
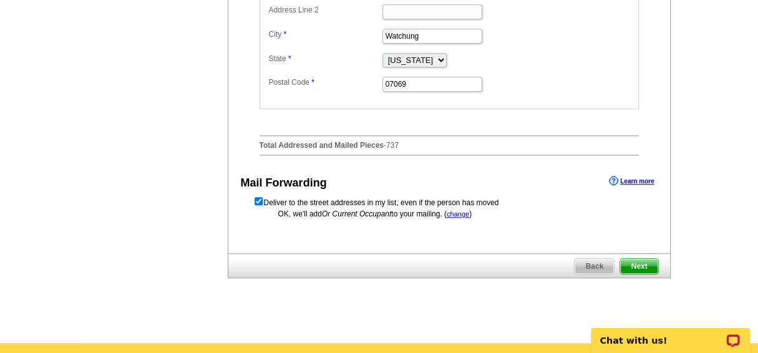
scroll to position [580, 0]
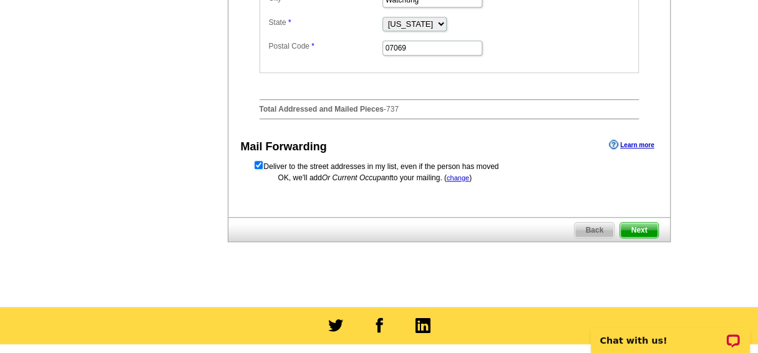
click at [635, 231] on span "Next" at bounding box center [638, 230] width 37 height 15
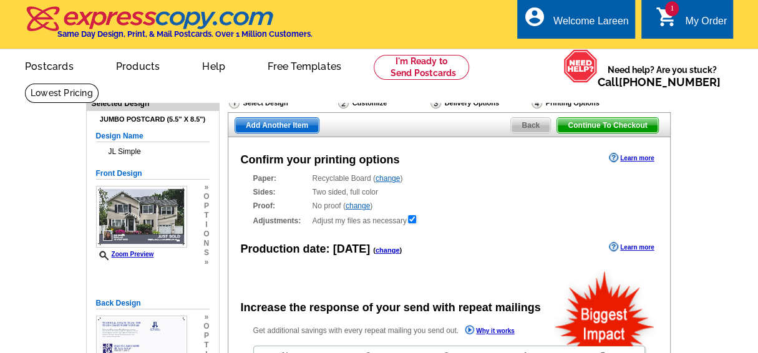
radio input "false"
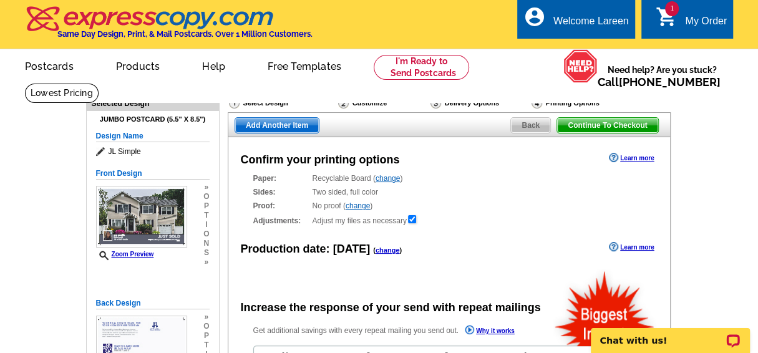
click at [530, 124] on span "Back" at bounding box center [530, 125] width 39 height 15
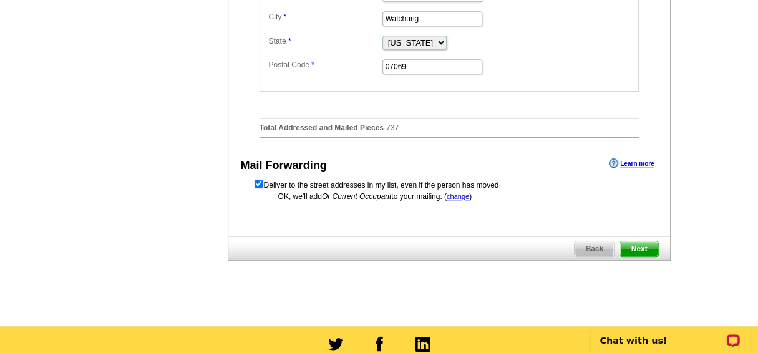
scroll to position [564, 0]
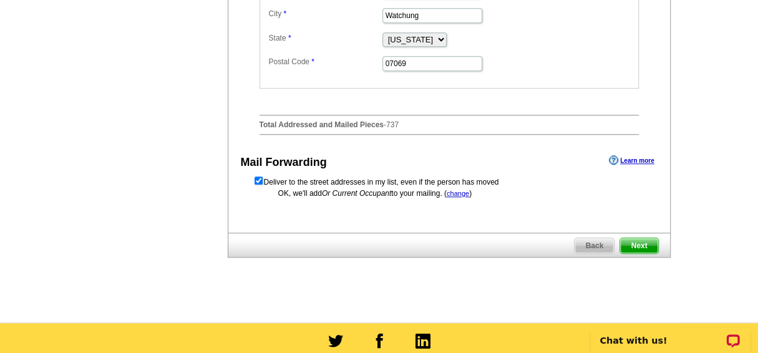
click at [638, 247] on span "Next" at bounding box center [638, 245] width 37 height 15
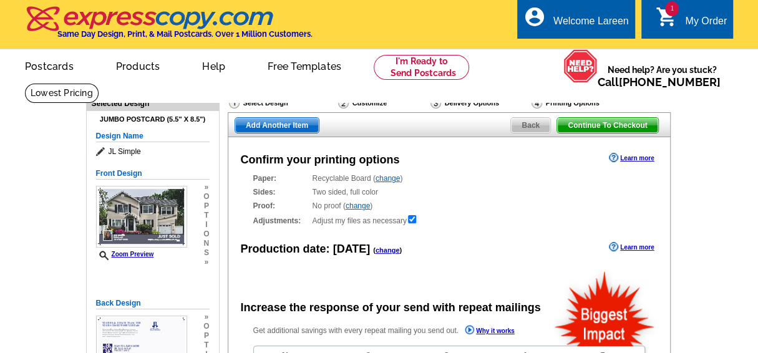
radio input "false"
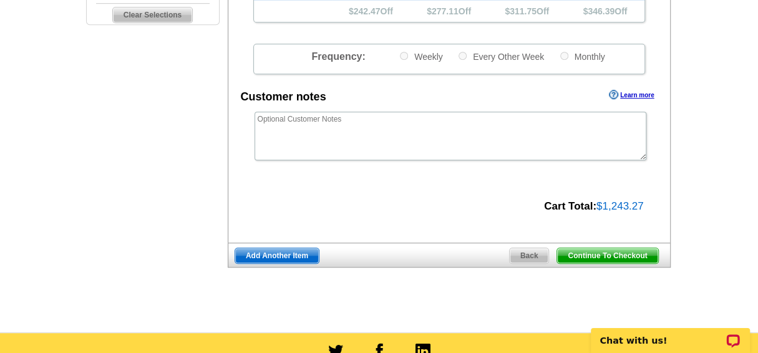
scroll to position [427, 0]
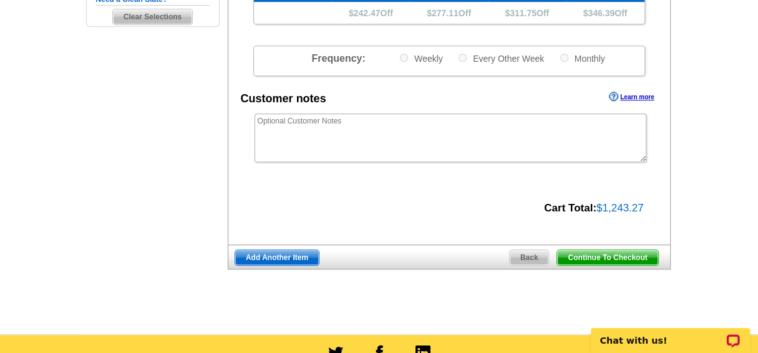
click at [588, 257] on span "Continue To Checkout" at bounding box center [607, 257] width 100 height 15
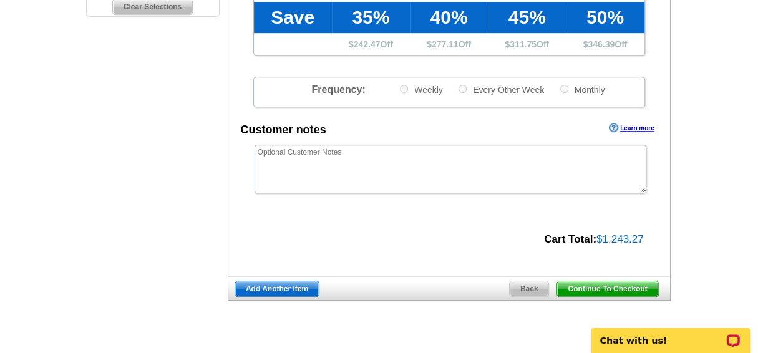
scroll to position [436, 0]
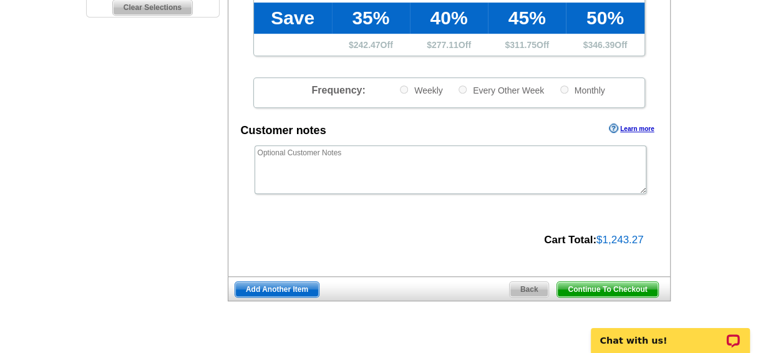
click at [604, 287] on span "Continue To Checkout" at bounding box center [607, 289] width 100 height 15
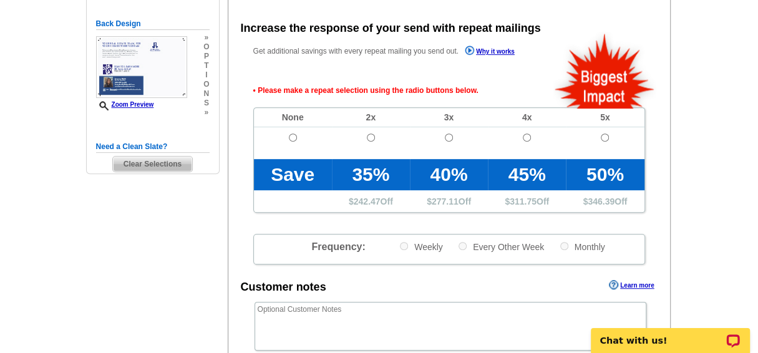
scroll to position [279, 0]
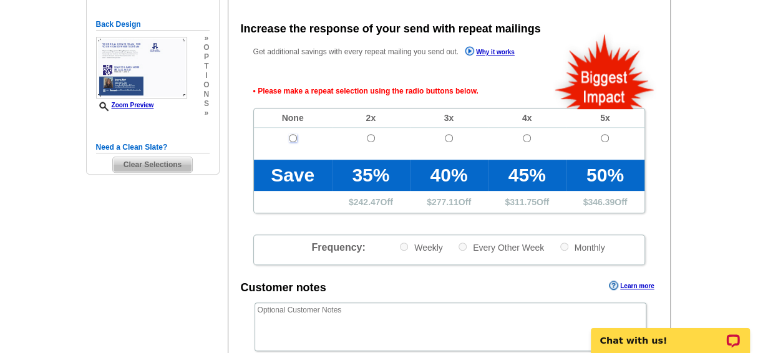
click at [291, 138] on input "radio" at bounding box center [293, 138] width 8 height 8
radio input "true"
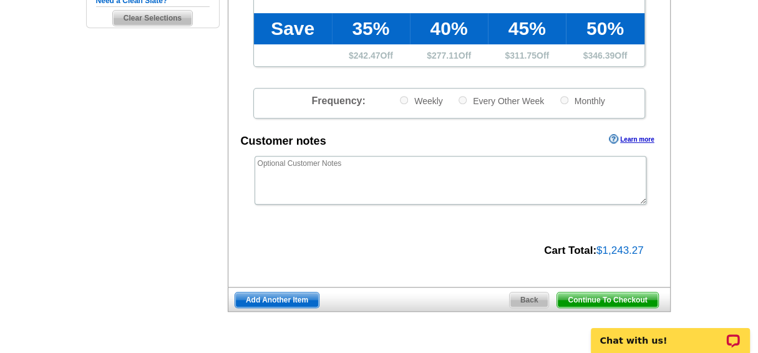
scroll to position [426, 0]
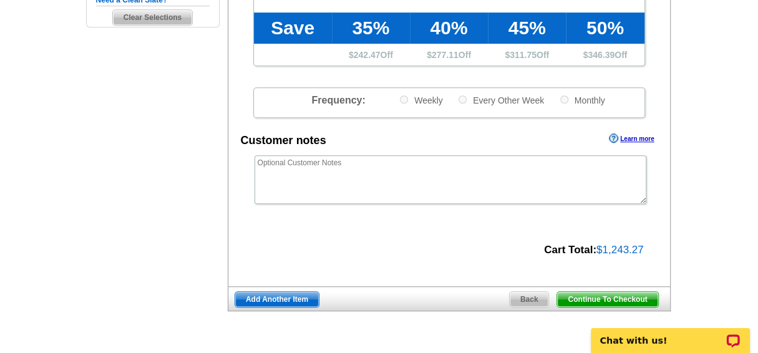
click at [602, 297] on span "Continue To Checkout" at bounding box center [607, 299] width 100 height 15
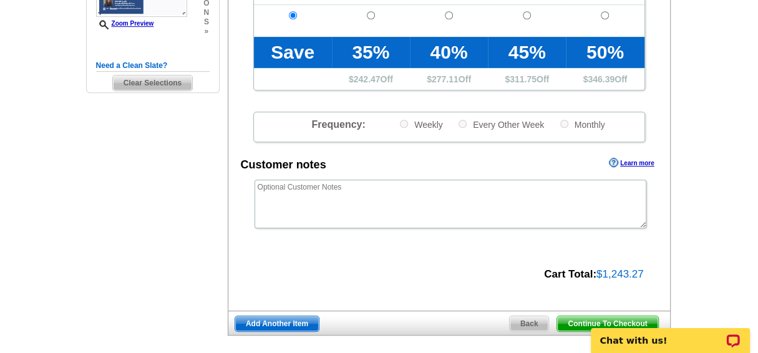
scroll to position [325, 0]
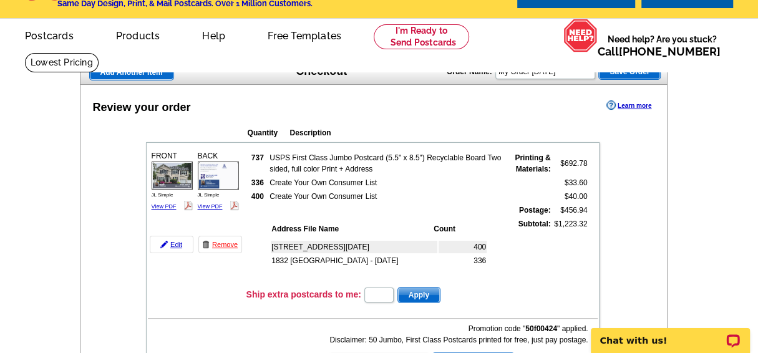
scroll to position [90, 0]
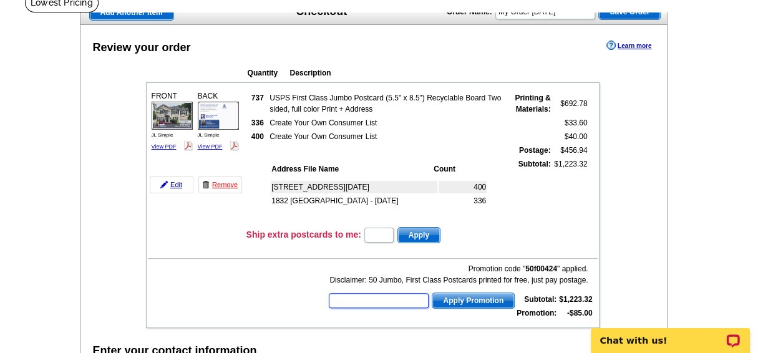
click at [340, 297] on input "text" at bounding box center [379, 300] width 100 height 15
type input "SMS60w"
click at [469, 297] on span "Apply Promotion" at bounding box center [473, 300] width 82 height 15
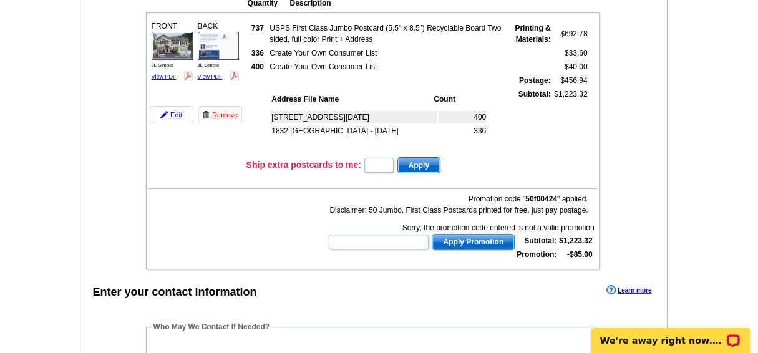
scroll to position [162, 0]
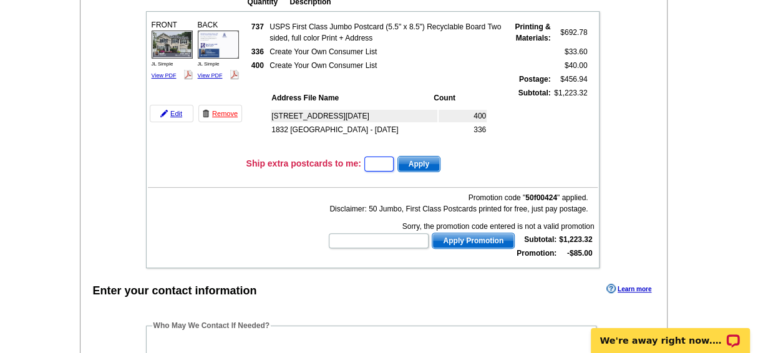
click at [377, 163] on input "text" at bounding box center [378, 164] width 29 height 15
click at [488, 148] on div "[STREET_ADDRESS] - [DATE] 400 [STREET_ADDRESS][DATE]" at bounding box center [387, 128] width 234 height 46
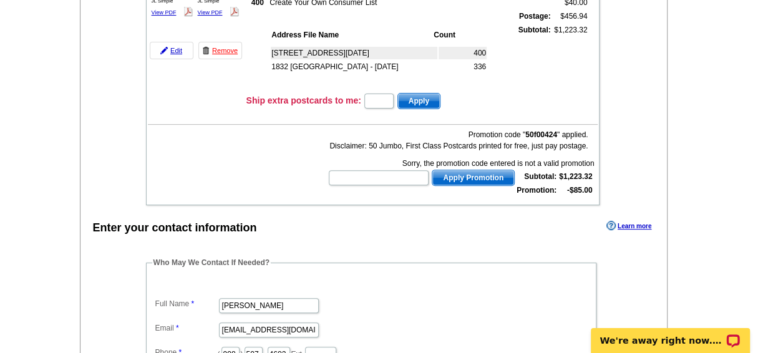
scroll to position [221, 0]
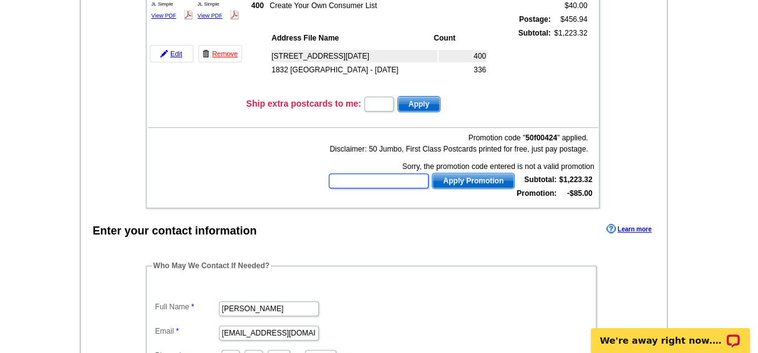
click at [338, 178] on input "text" at bounding box center [379, 180] width 100 height 15
type input "SMS40"
click at [454, 177] on span "Apply Promotion" at bounding box center [473, 180] width 82 height 15
click at [347, 178] on input "text" at bounding box center [379, 180] width 100 height 15
type input "SMS50m"
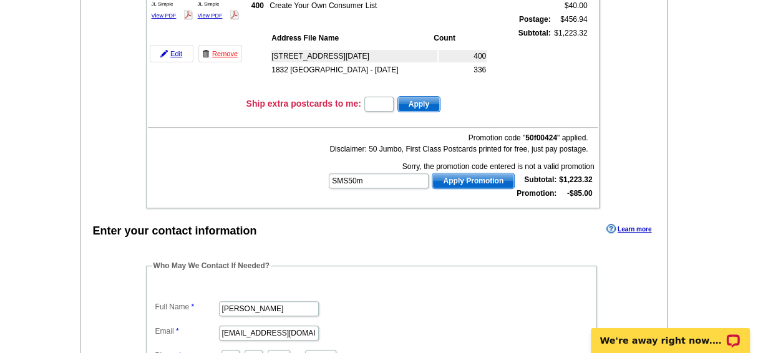
click at [457, 177] on span "Apply Promotion" at bounding box center [473, 180] width 82 height 15
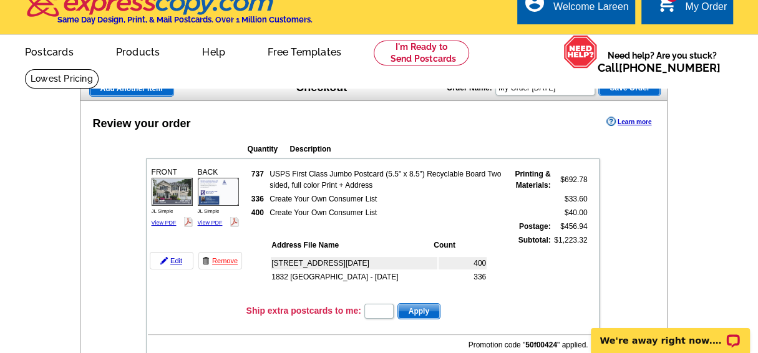
scroll to position [0, 0]
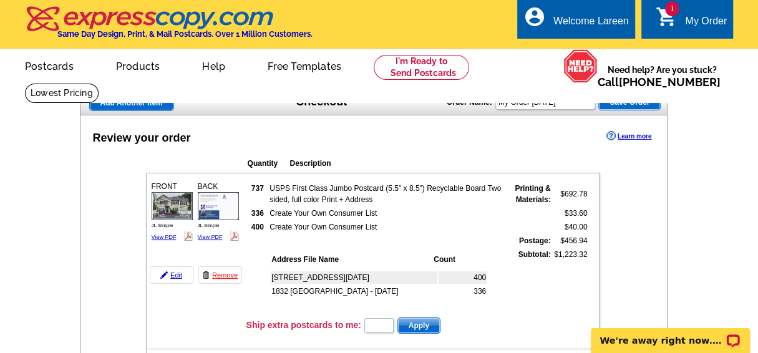
click at [624, 104] on span "Save Order" at bounding box center [629, 102] width 61 height 15
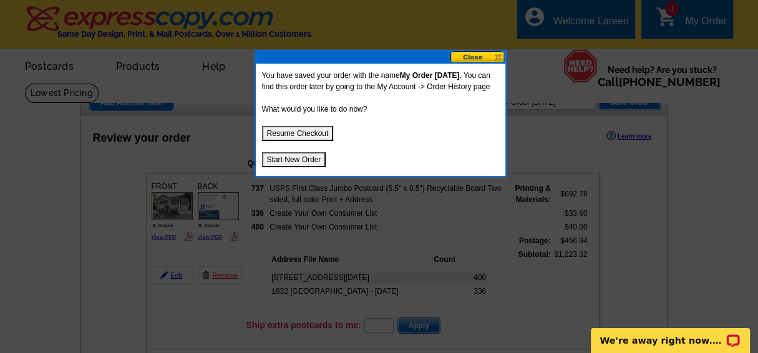
click at [474, 58] on button at bounding box center [477, 57] width 55 height 12
